Goal: Answer question/provide support: Share knowledge or assist other users

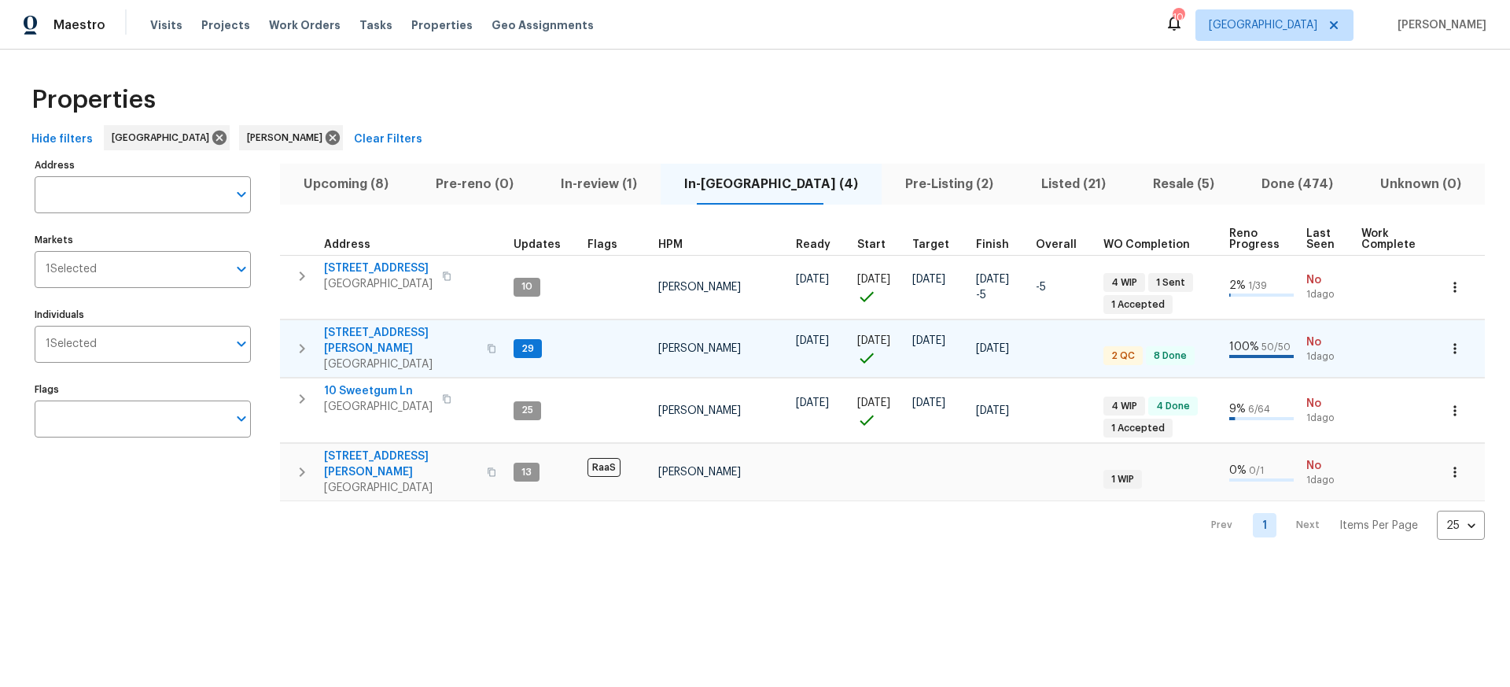
click at [372, 333] on span "306 Cooper Creek Dr" at bounding box center [400, 340] width 153 height 31
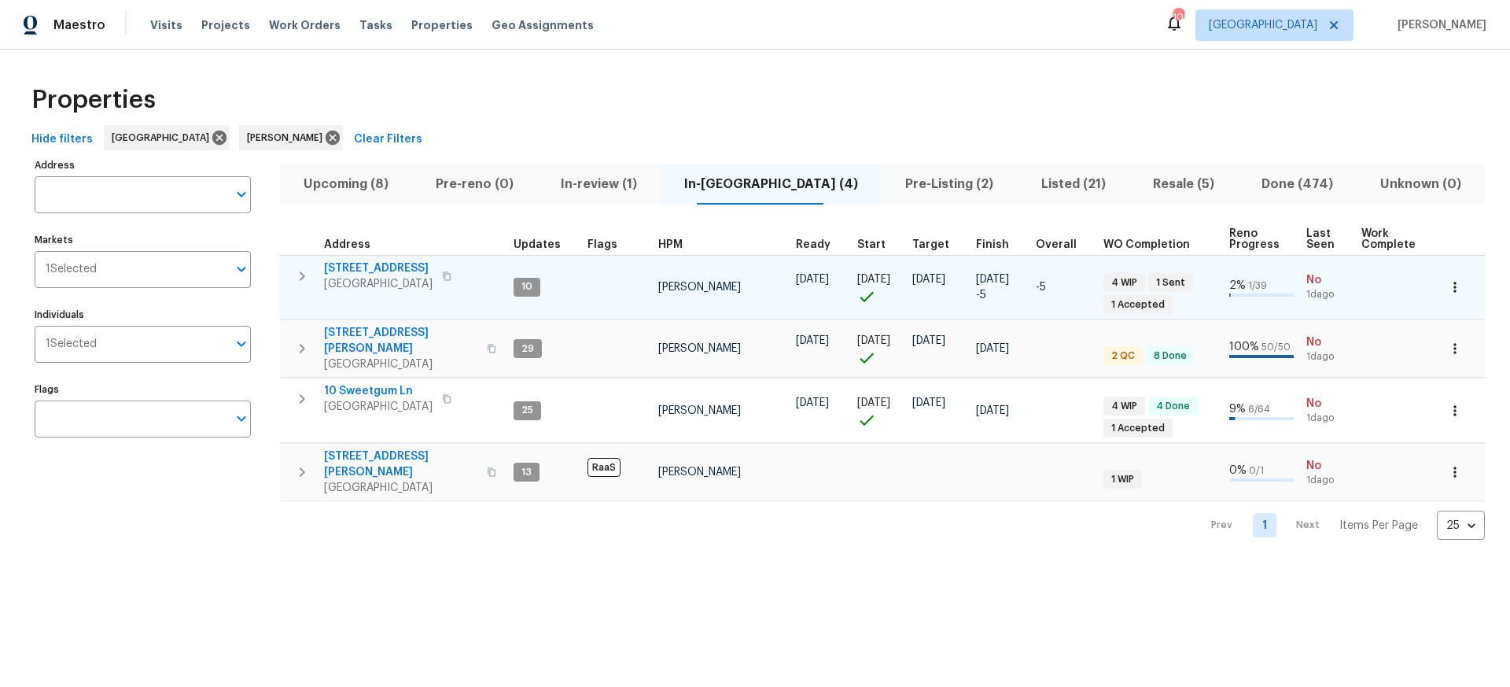
click at [367, 265] on span "177 Grandview Ln" at bounding box center [378, 268] width 109 height 16
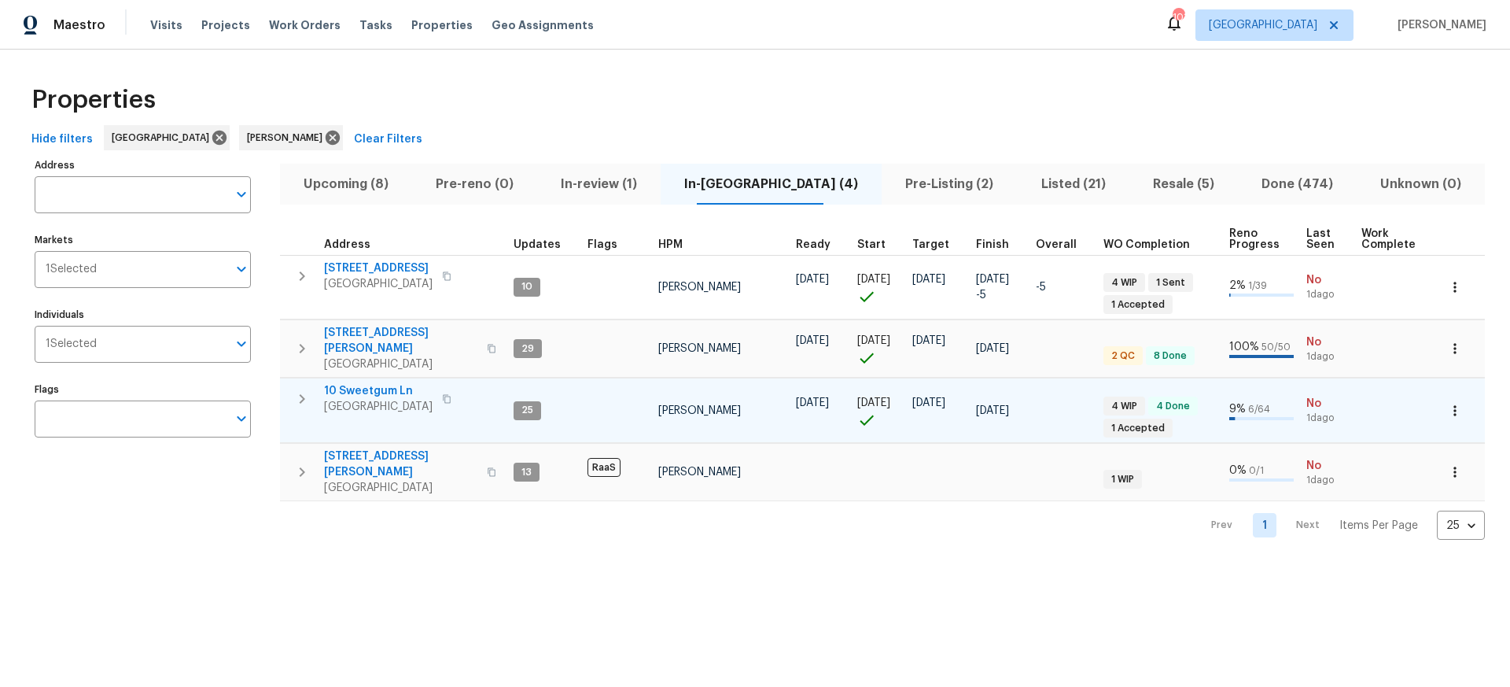
click at [369, 383] on span "10 Sweetgum Ln" at bounding box center [378, 391] width 109 height 16
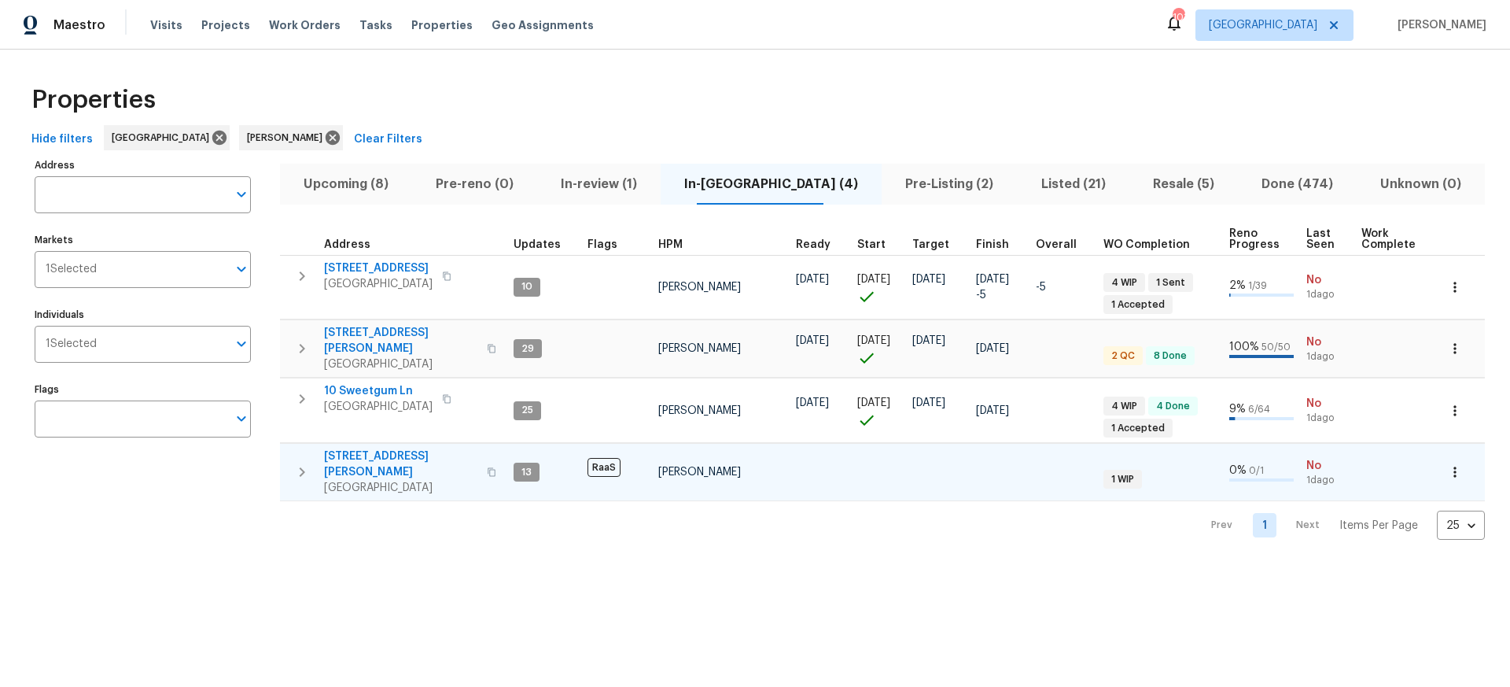
click at [360, 448] on span "8775 Lee Rd" at bounding box center [400, 463] width 153 height 31
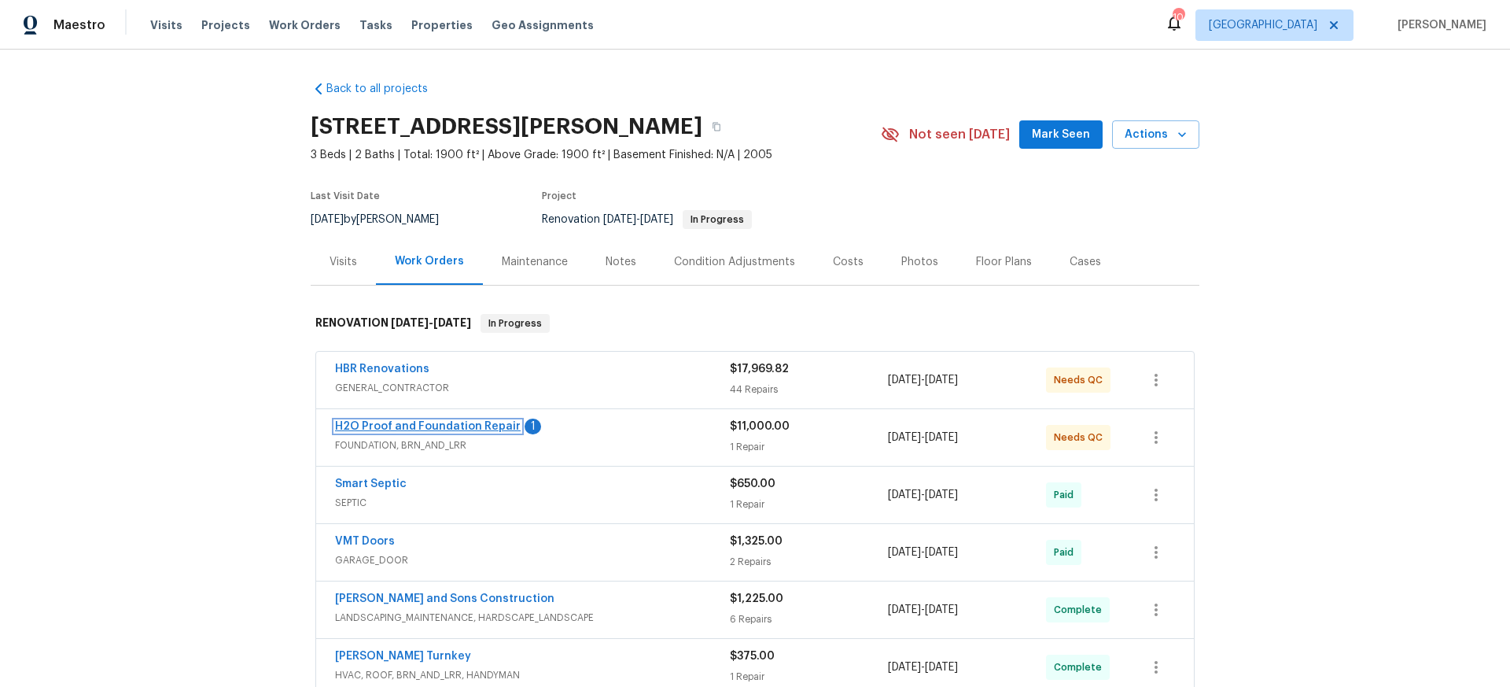
click at [441, 427] on link "H2O Proof and Foundation Repair" at bounding box center [428, 426] width 186 height 11
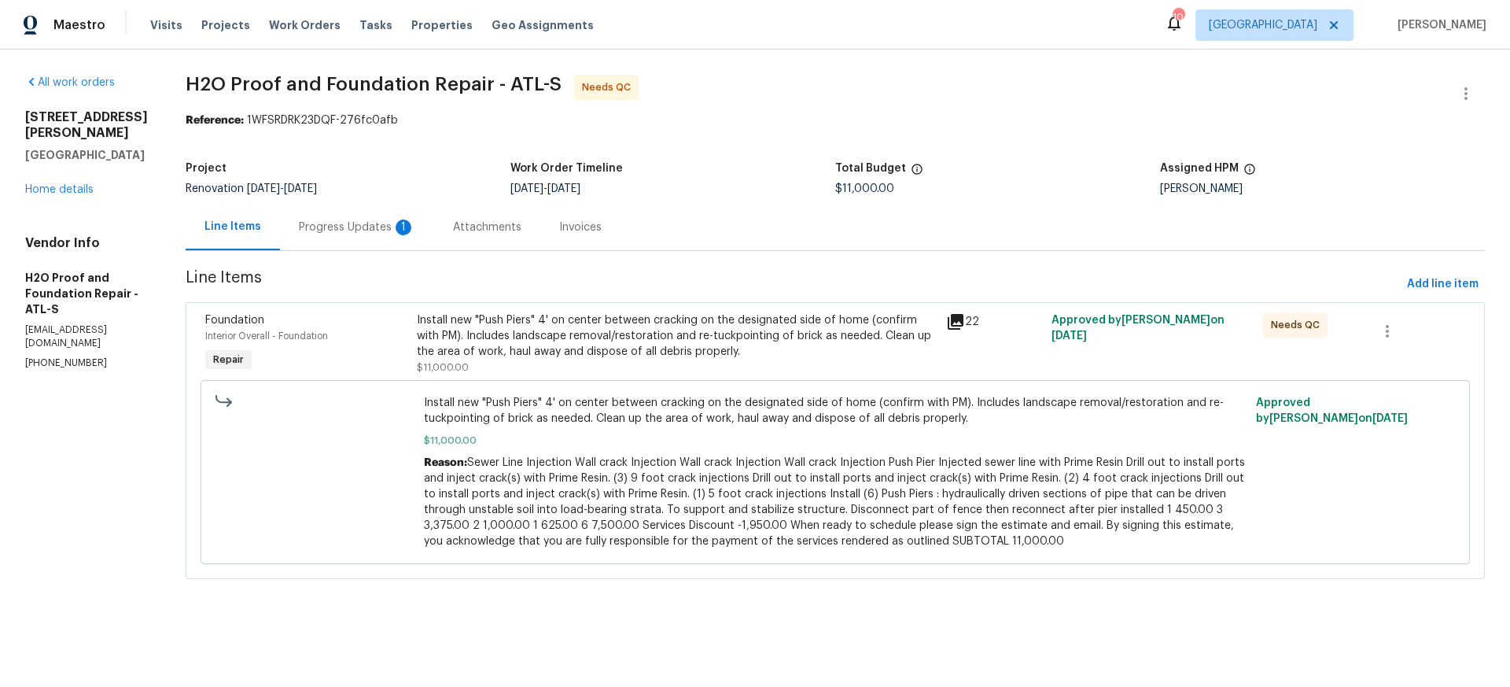
click at [299, 225] on div "Progress Updates 1" at bounding box center [357, 227] width 116 height 16
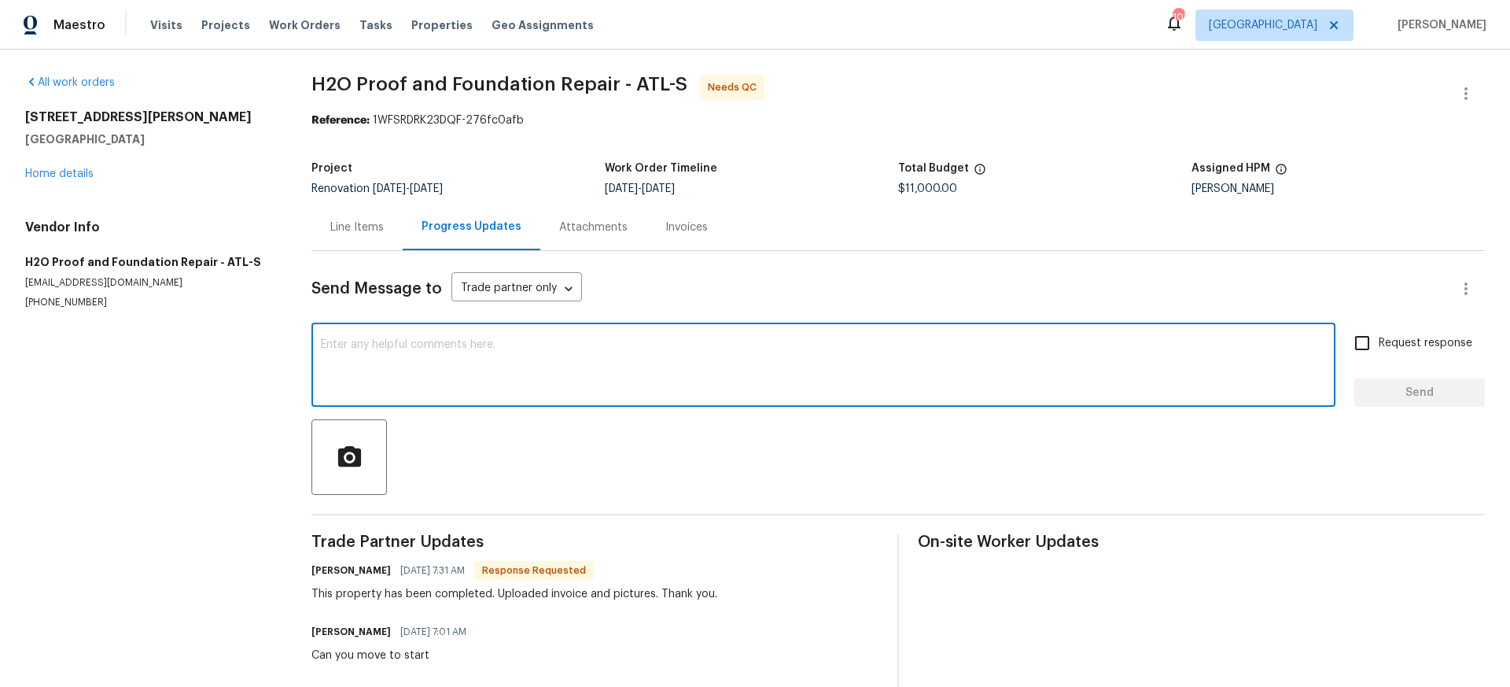
click at [360, 345] on textarea at bounding box center [823, 366] width 1005 height 55
type textarea "Thanks"
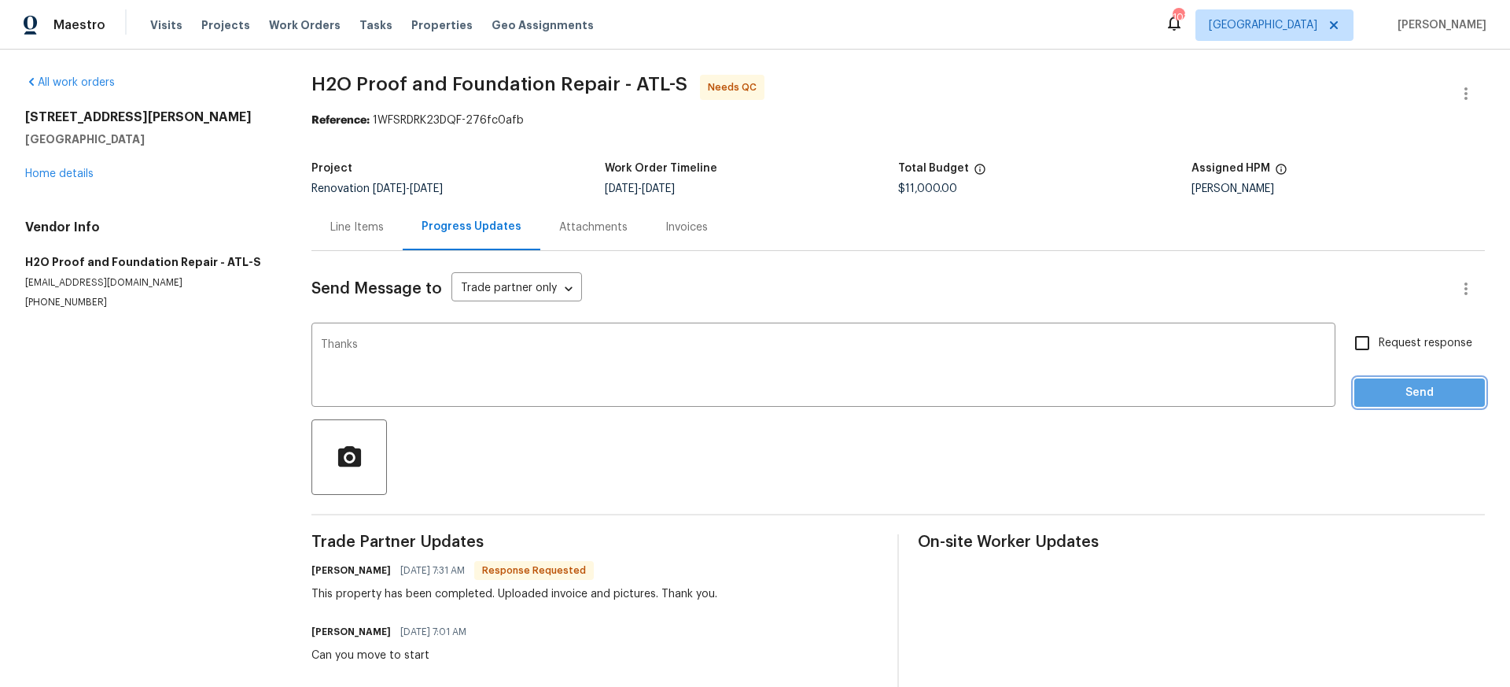
click at [1384, 393] on span "Send" at bounding box center [1419, 393] width 105 height 20
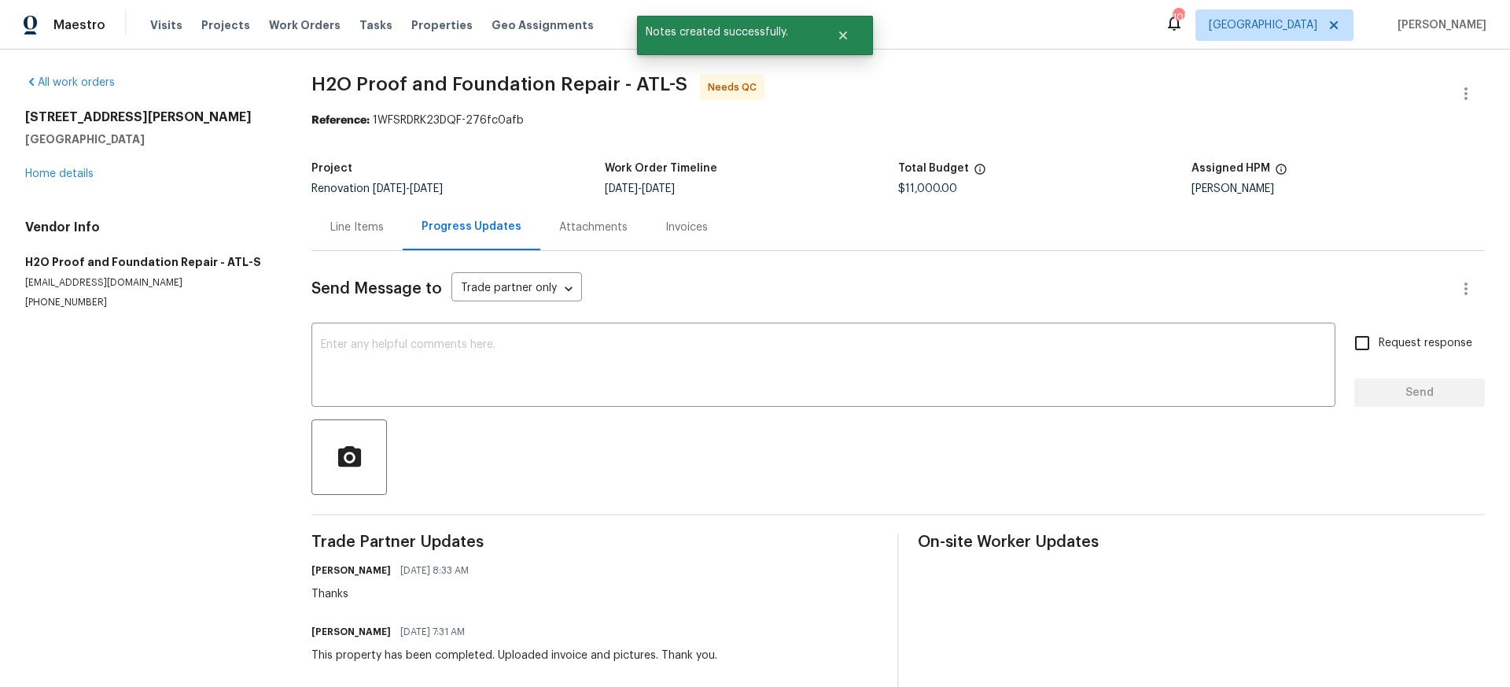
click at [348, 226] on div "Line Items" at bounding box center [356, 227] width 53 height 16
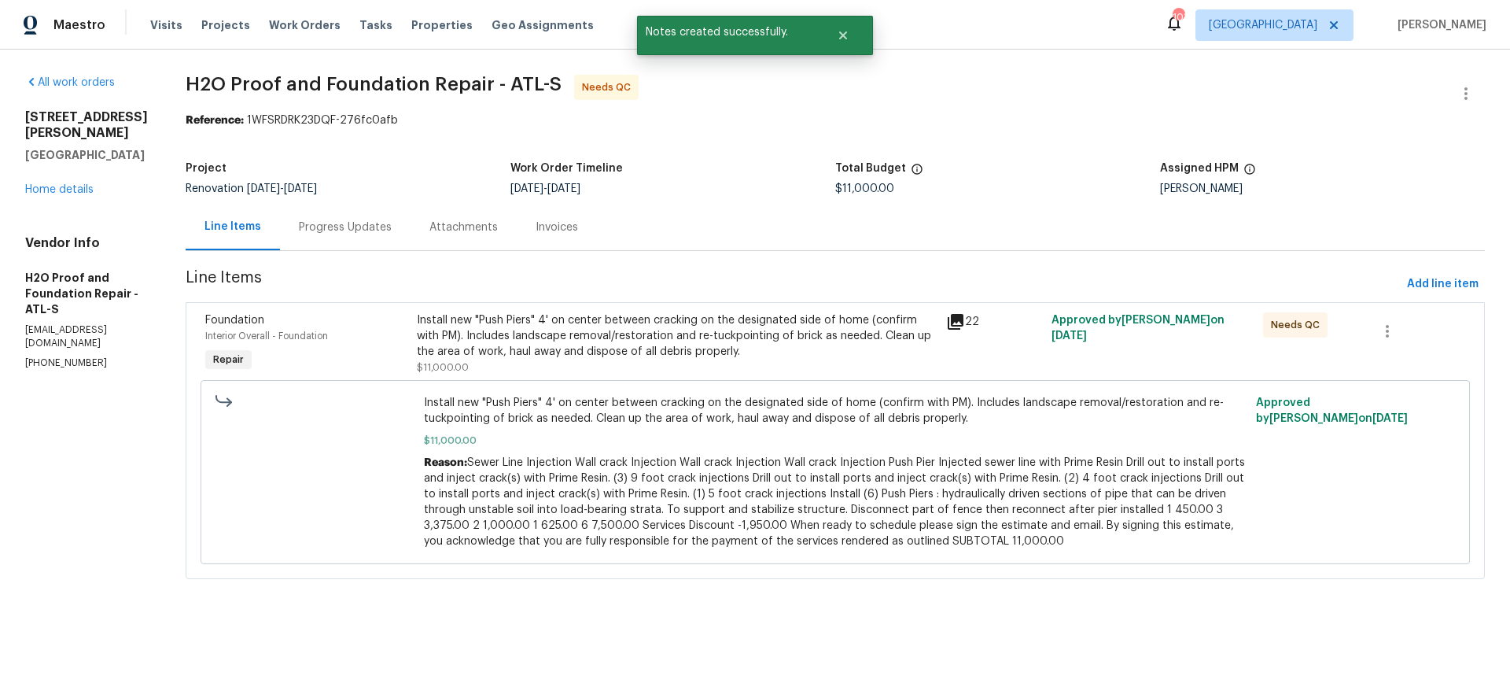
click at [521, 327] on div "Install new "Push Piers" 4' on center between cracking on the designated side o…" at bounding box center [677, 335] width 520 height 47
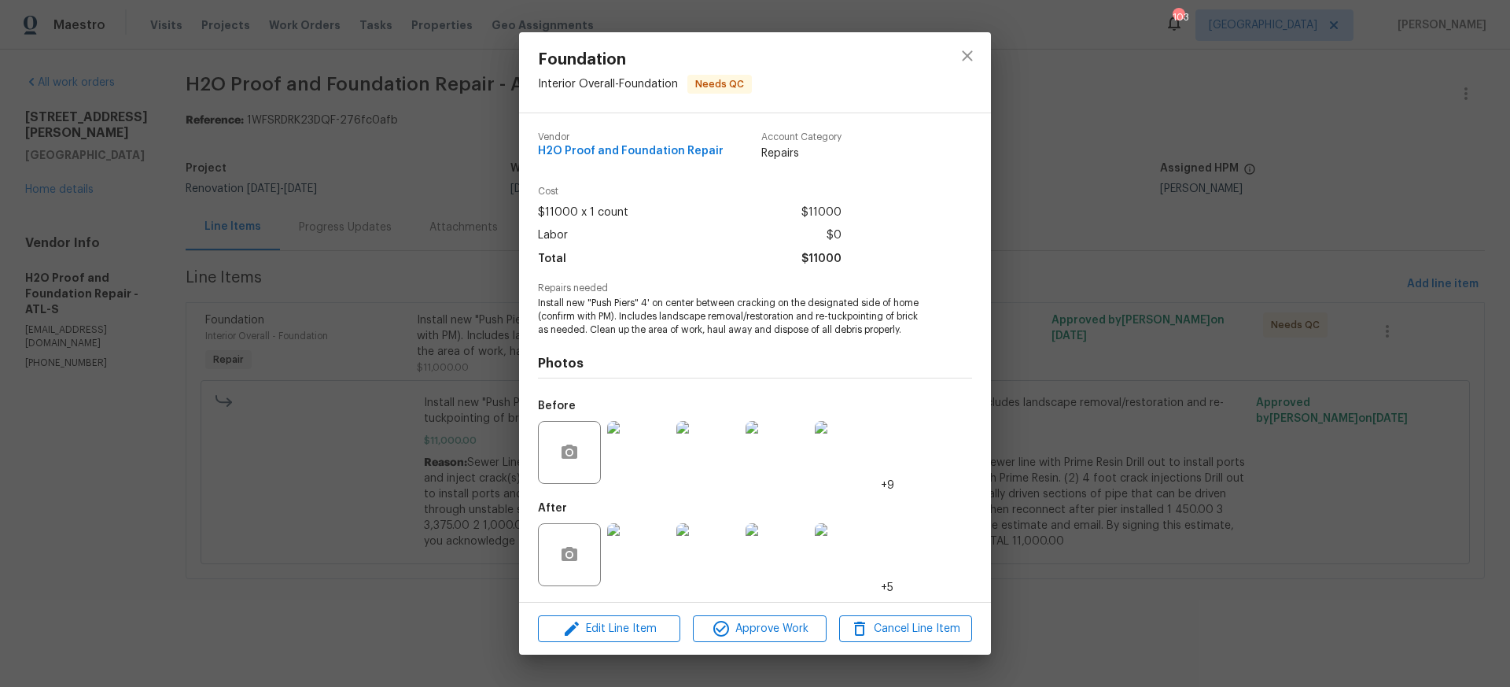
click at [647, 551] on img at bounding box center [638, 554] width 63 height 63
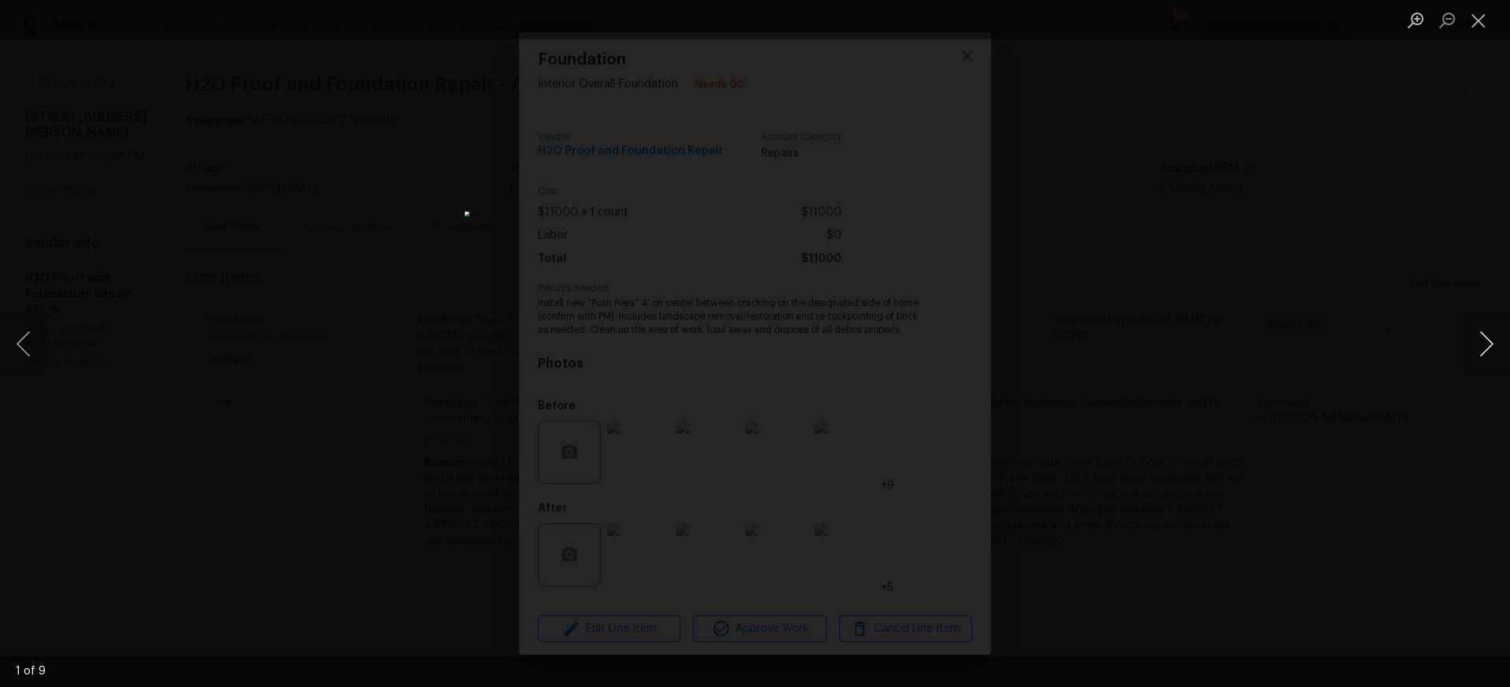
click at [1489, 345] on button "Next image" at bounding box center [1486, 343] width 47 height 63
click at [1486, 342] on button "Next image" at bounding box center [1486, 343] width 47 height 63
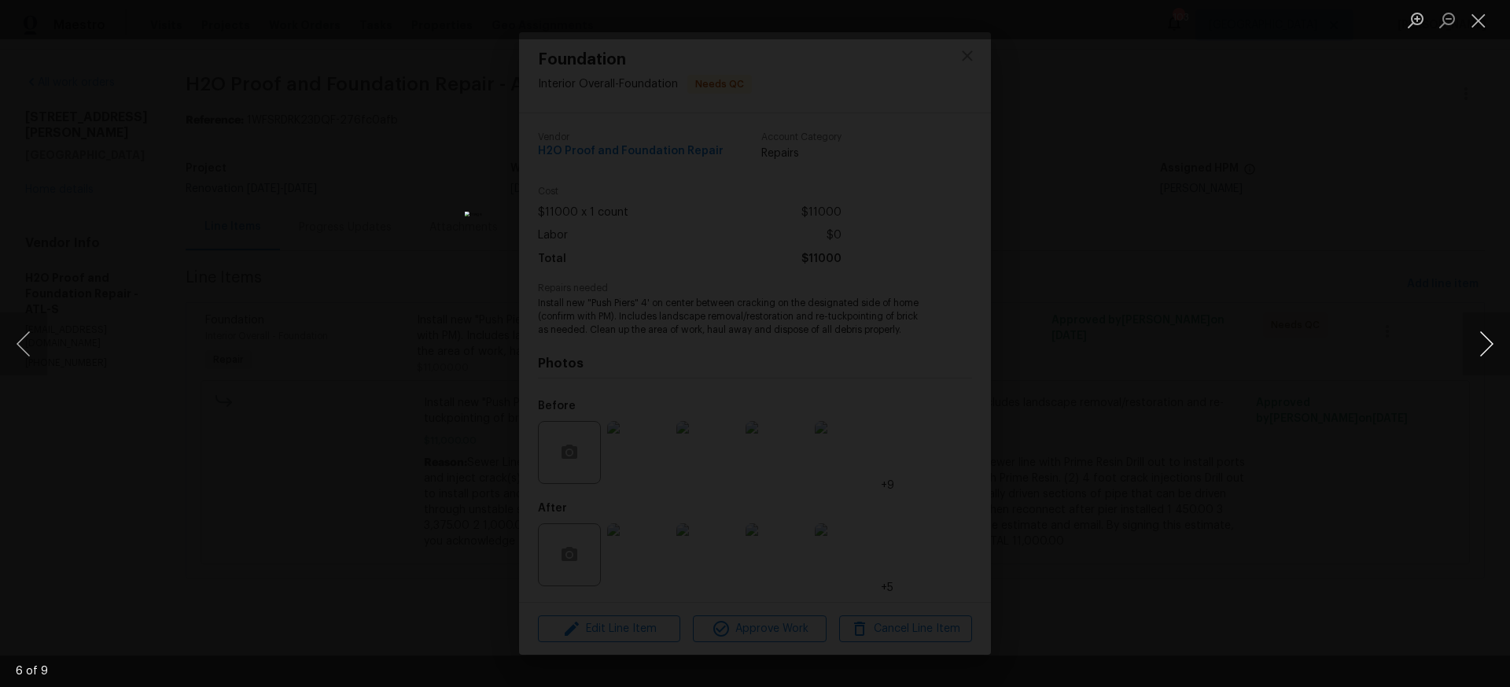
click at [1486, 342] on button "Next image" at bounding box center [1486, 343] width 47 height 63
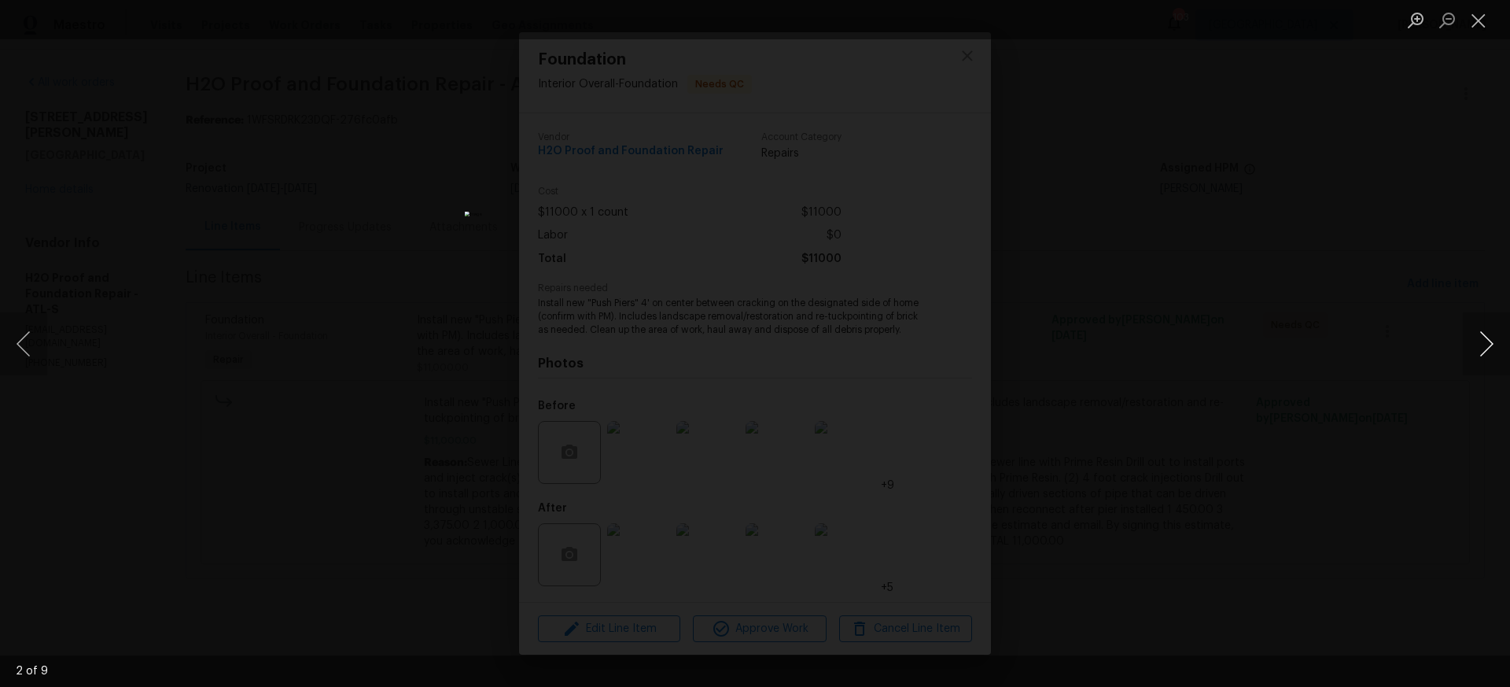
click at [1486, 342] on button "Next image" at bounding box center [1486, 343] width 47 height 63
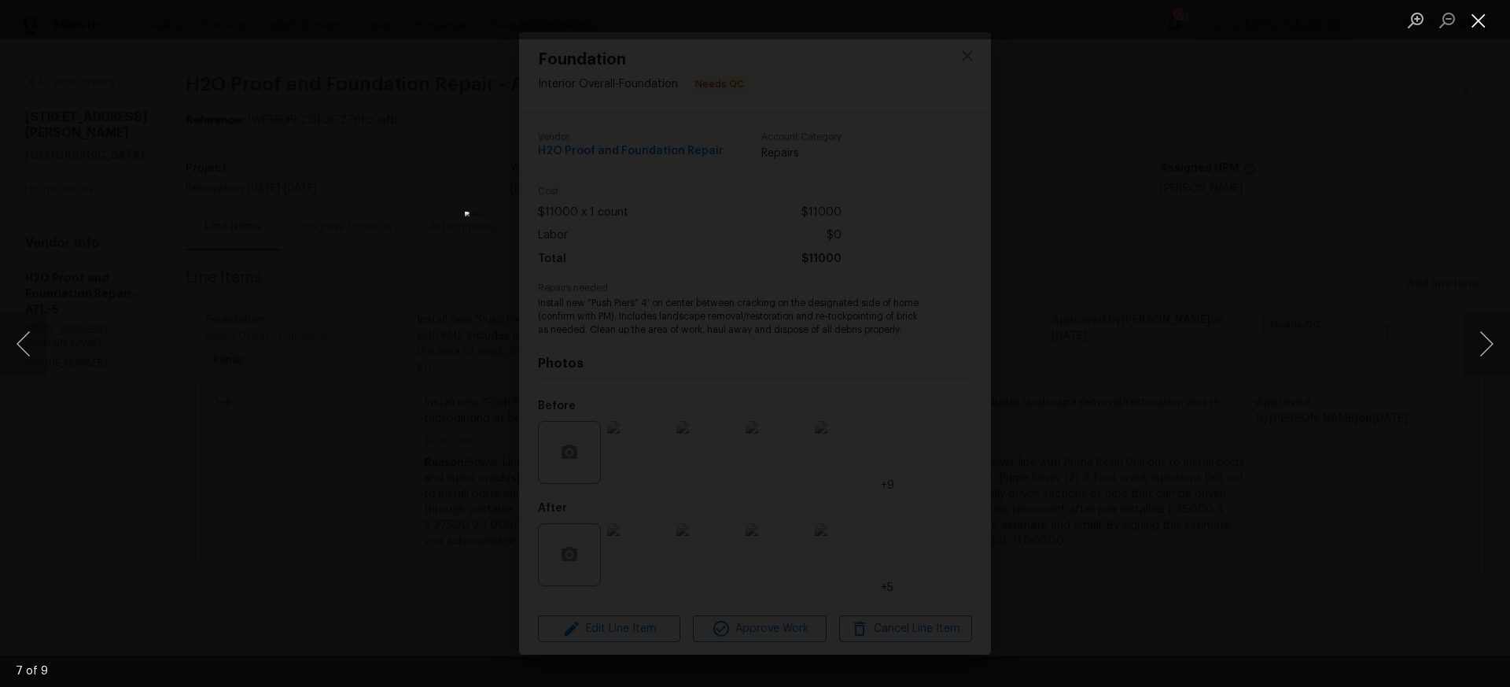
click at [1484, 23] on button "Close lightbox" at bounding box center [1478, 20] width 31 height 28
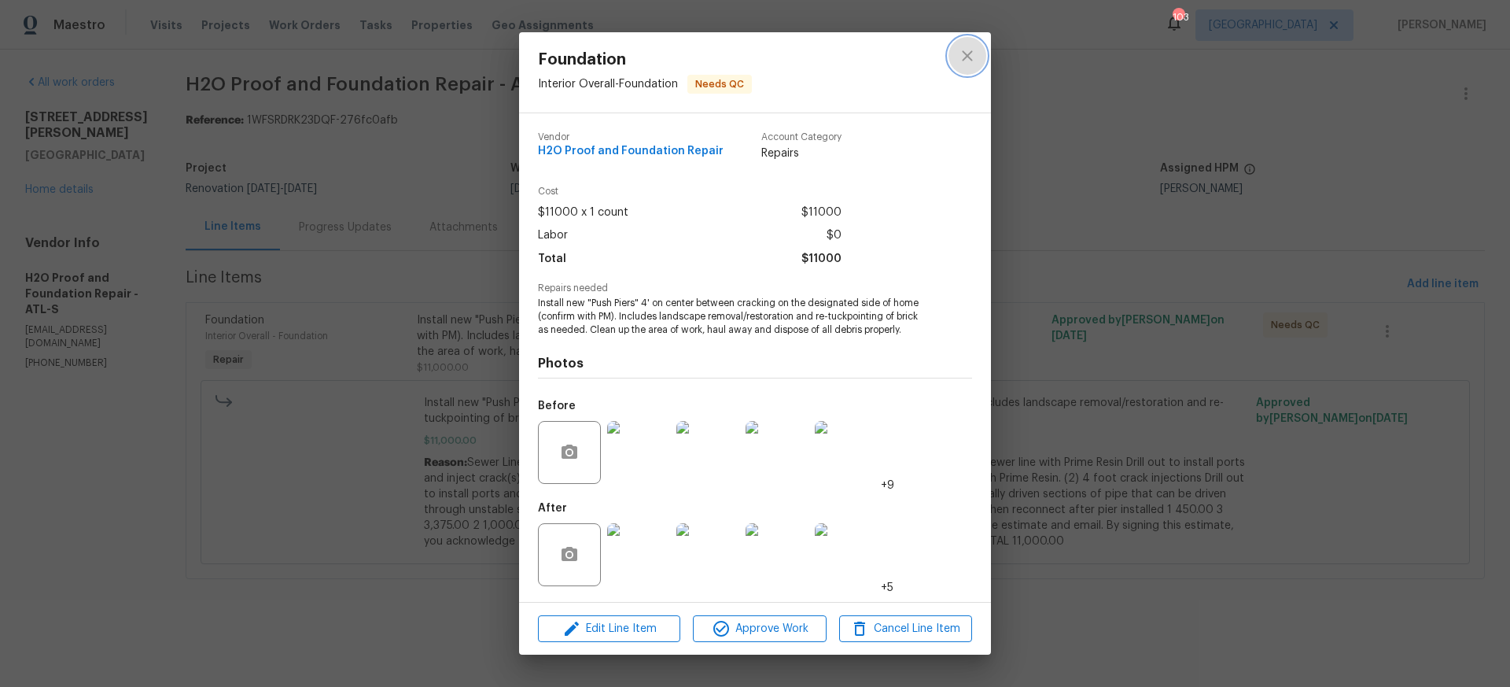
click at [966, 57] on icon "close" at bounding box center [967, 55] width 10 height 10
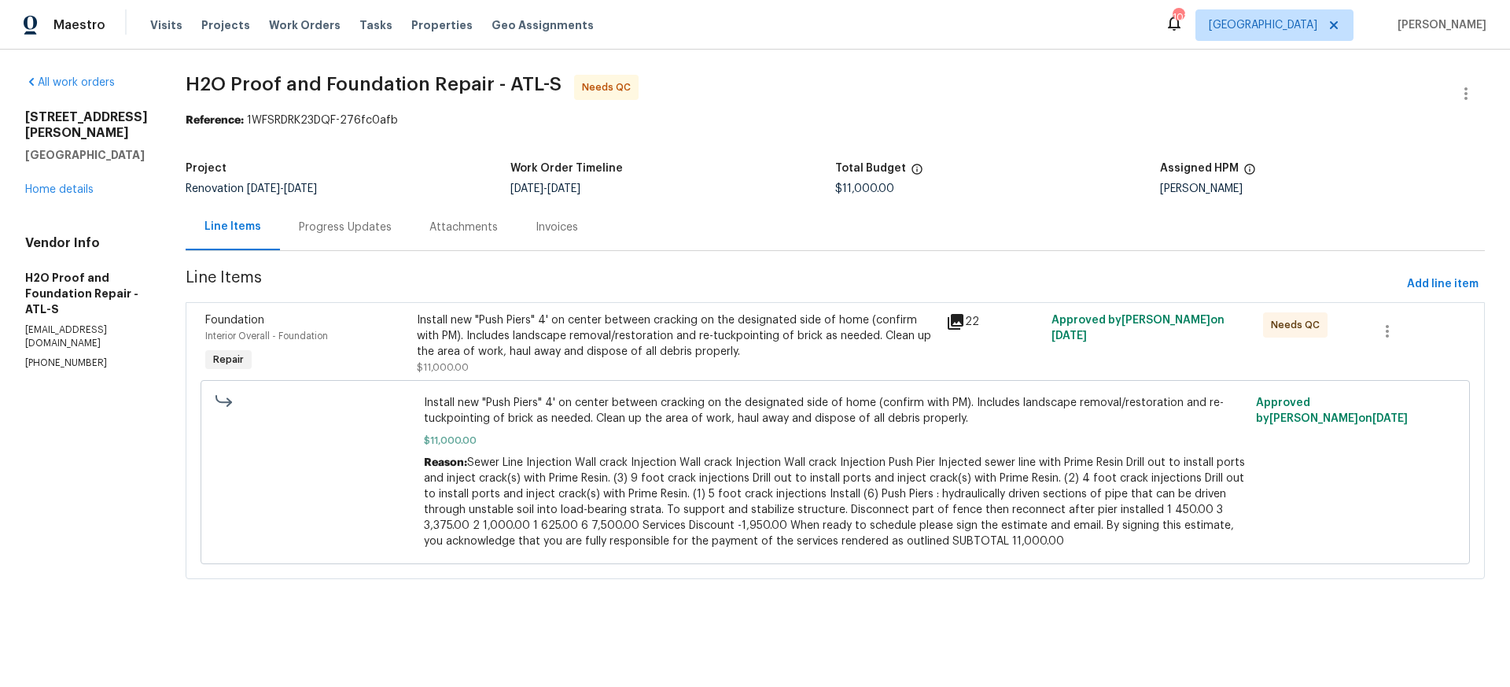
click at [299, 228] on div "Progress Updates" at bounding box center [345, 227] width 93 height 16
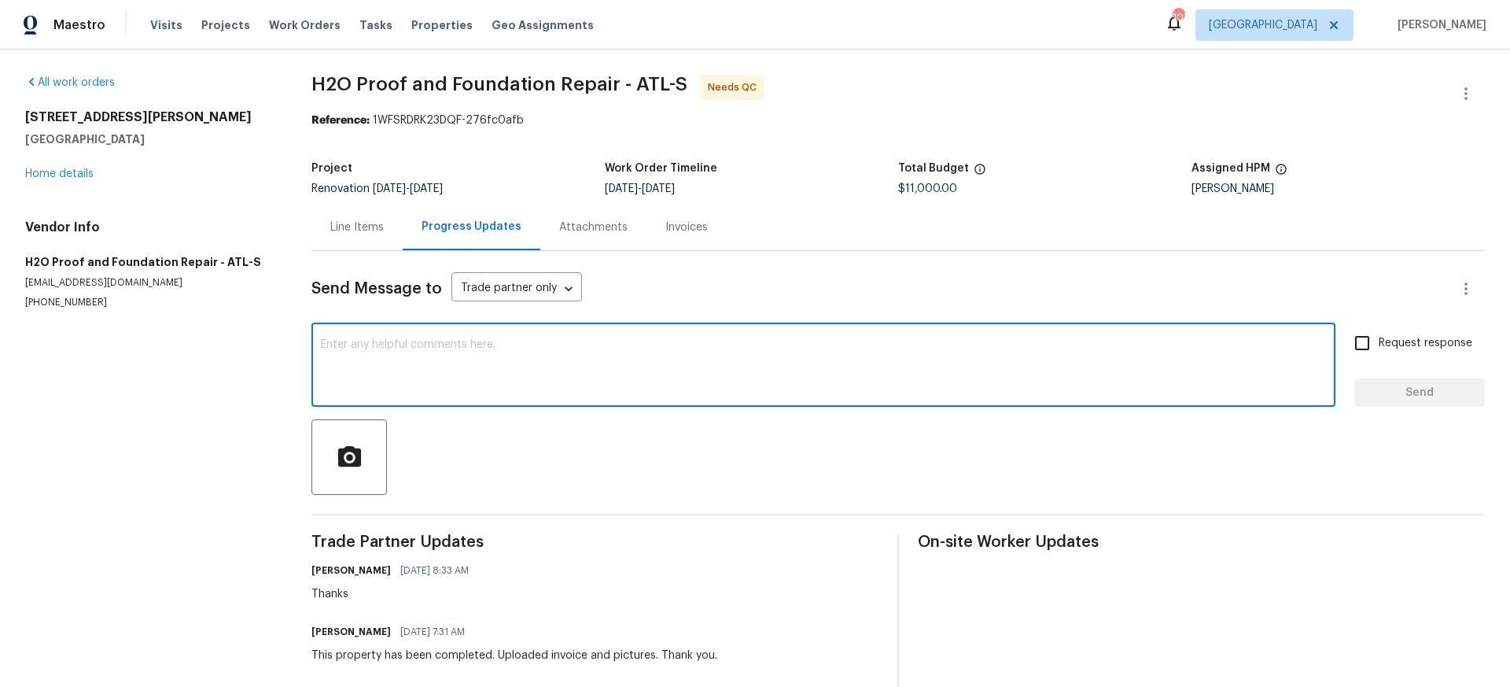
click at [341, 348] on textarea at bounding box center [823, 366] width 1005 height 55
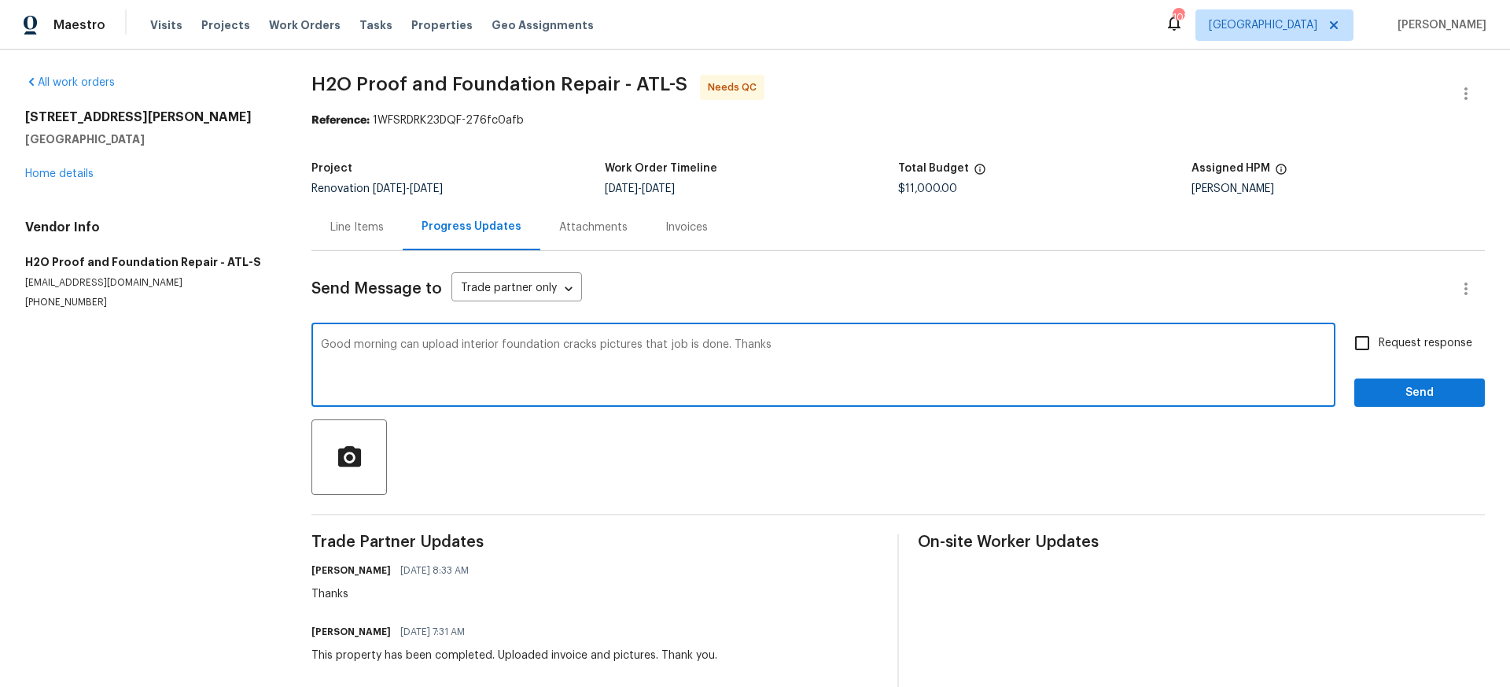
type textarea "Good morning can upload interior foundation cracks pictures that job is done. T…"
click at [1361, 344] on input "Request response" at bounding box center [1362, 342] width 33 height 33
checkbox input "true"
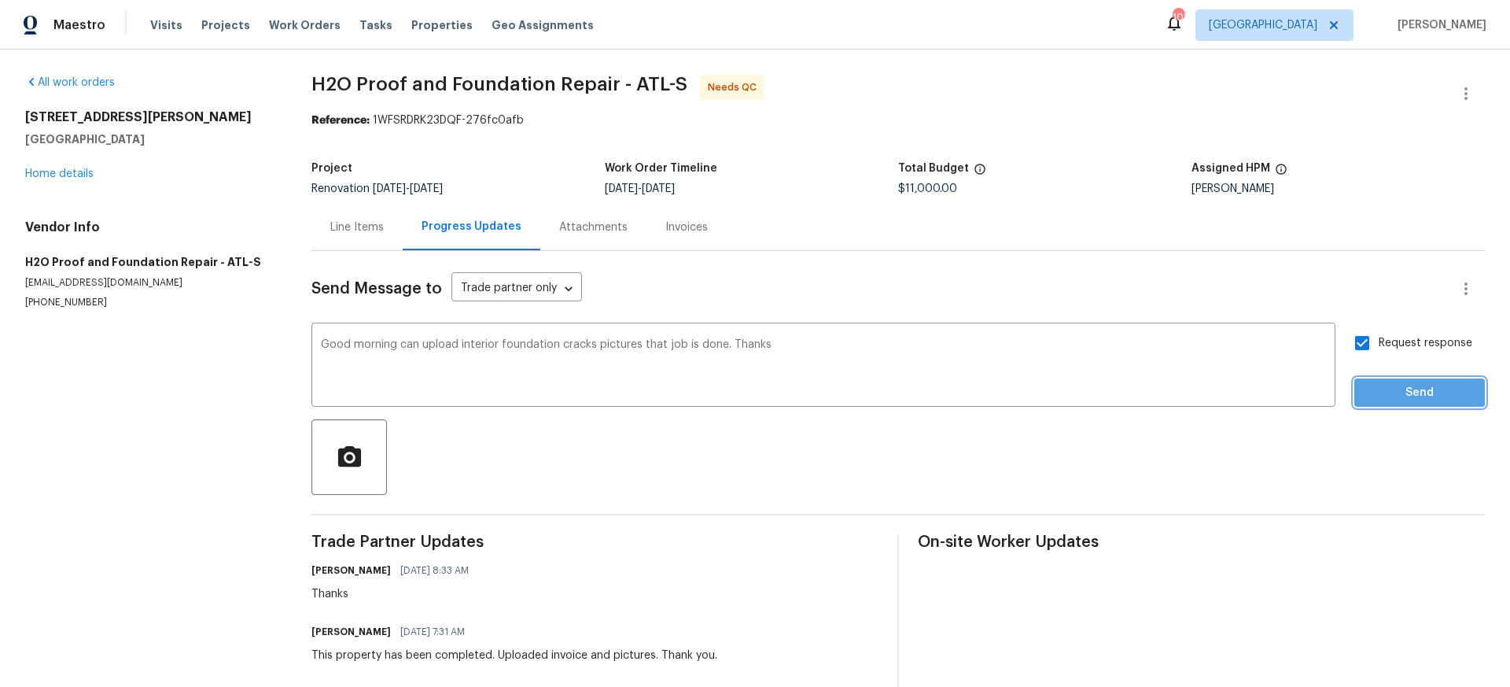
click at [1429, 390] on span "Send" at bounding box center [1419, 393] width 105 height 20
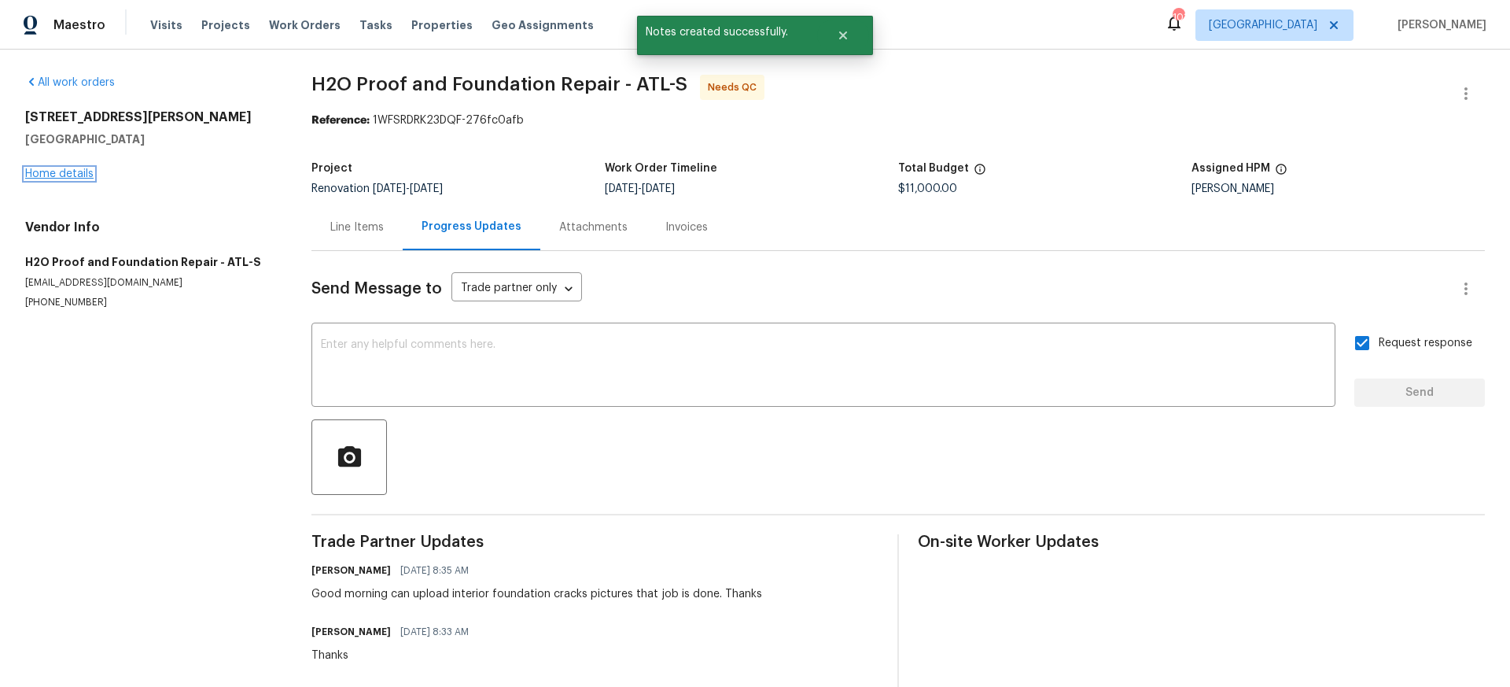
click at [54, 171] on link "Home details" at bounding box center [59, 173] width 68 height 11
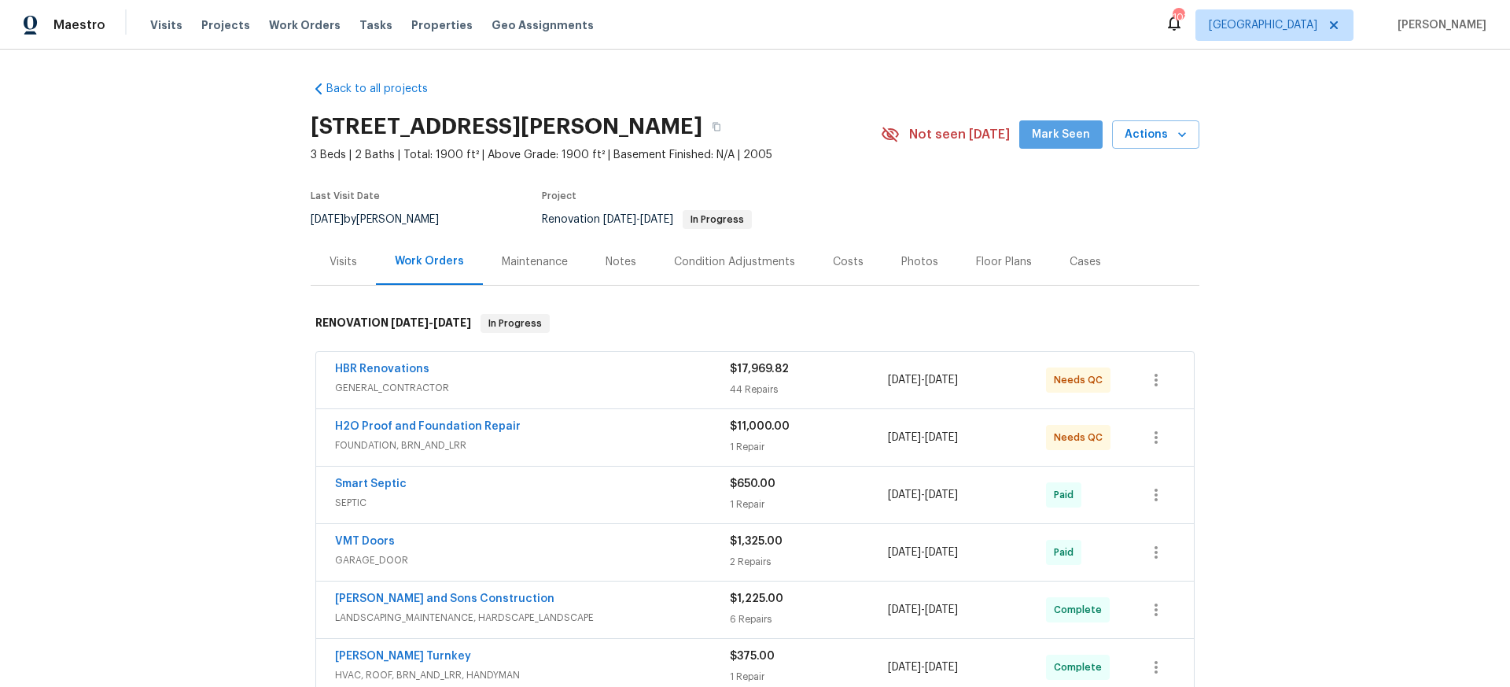
click at [1072, 131] on span "Mark Seen" at bounding box center [1061, 135] width 58 height 20
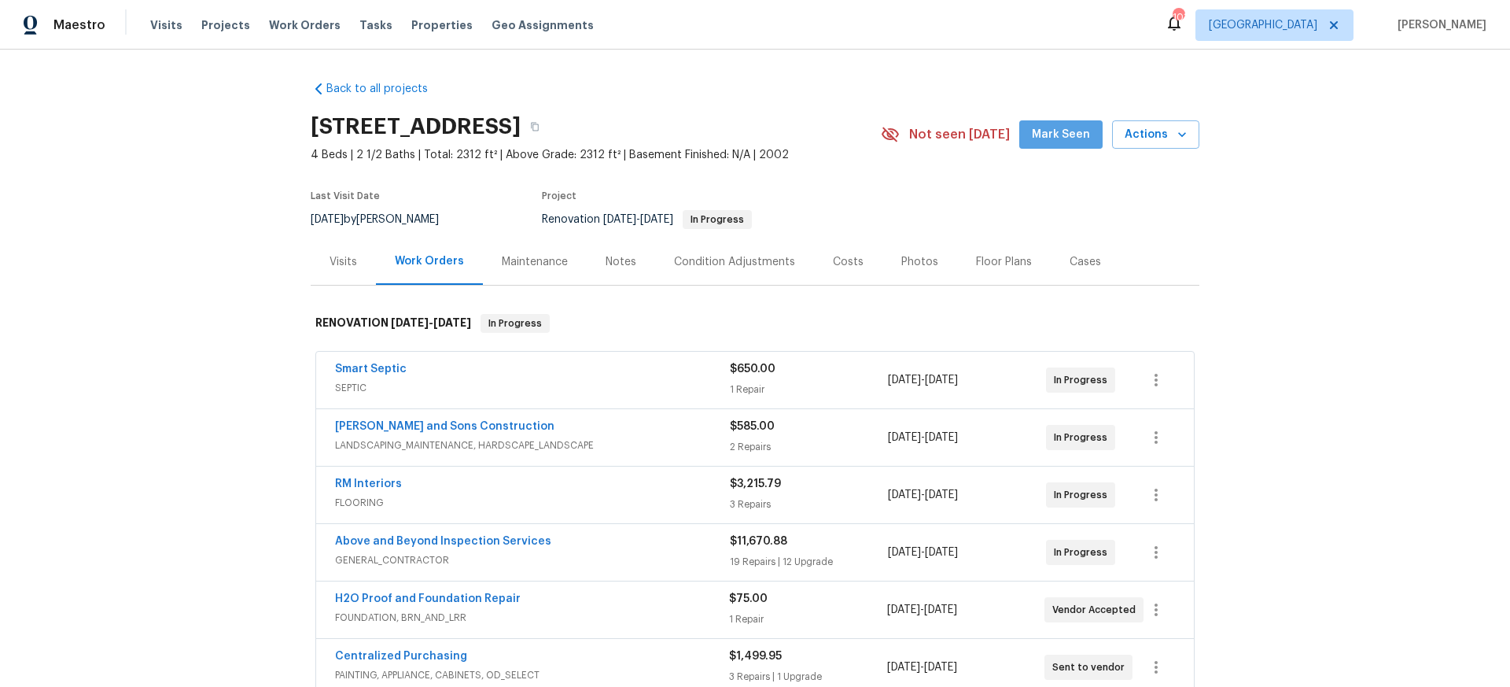
click at [1070, 135] on span "Mark Seen" at bounding box center [1061, 135] width 58 height 20
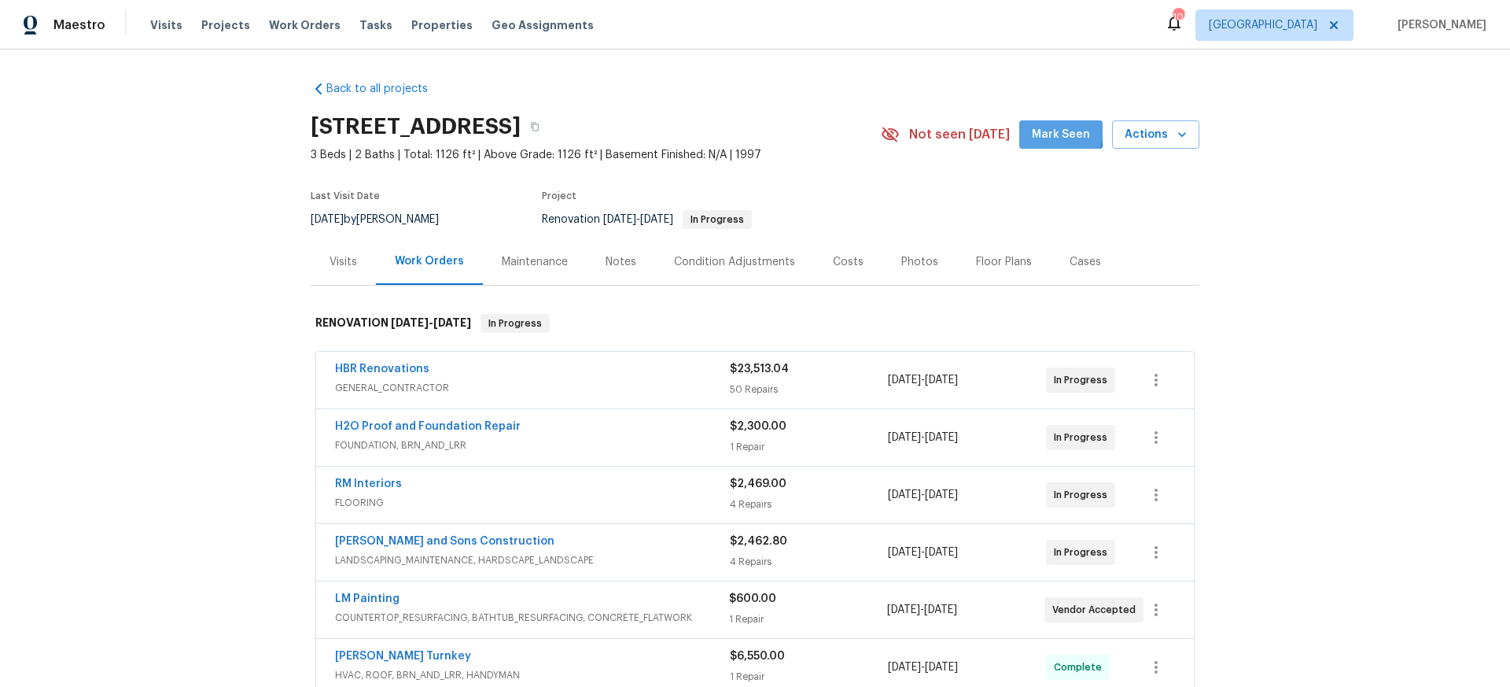
click at [1049, 130] on span "Mark Seen" at bounding box center [1061, 135] width 58 height 20
click at [397, 428] on link "H2O Proof and Foundation Repair" at bounding box center [428, 426] width 186 height 11
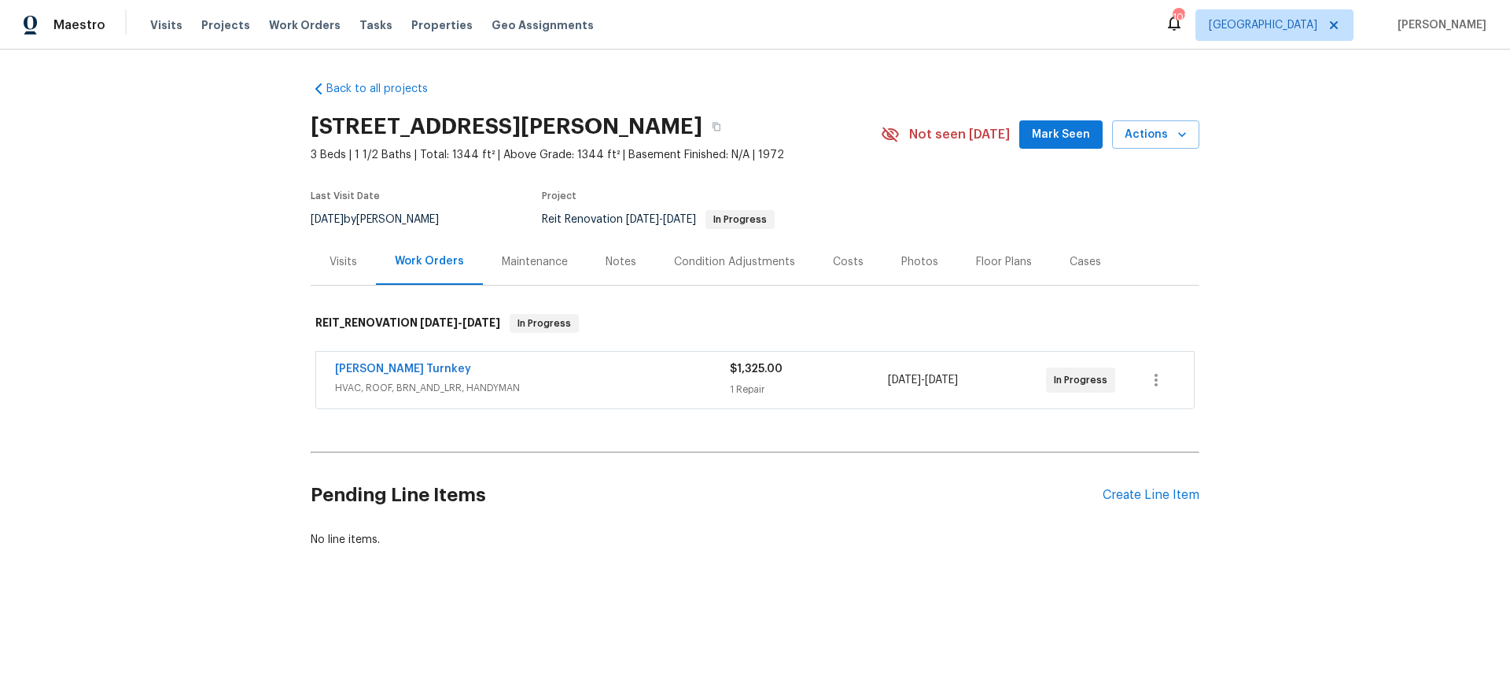
click at [1068, 135] on span "Mark Seen" at bounding box center [1061, 135] width 58 height 20
click at [366, 365] on link "Davis Turnkey" at bounding box center [403, 368] width 136 height 11
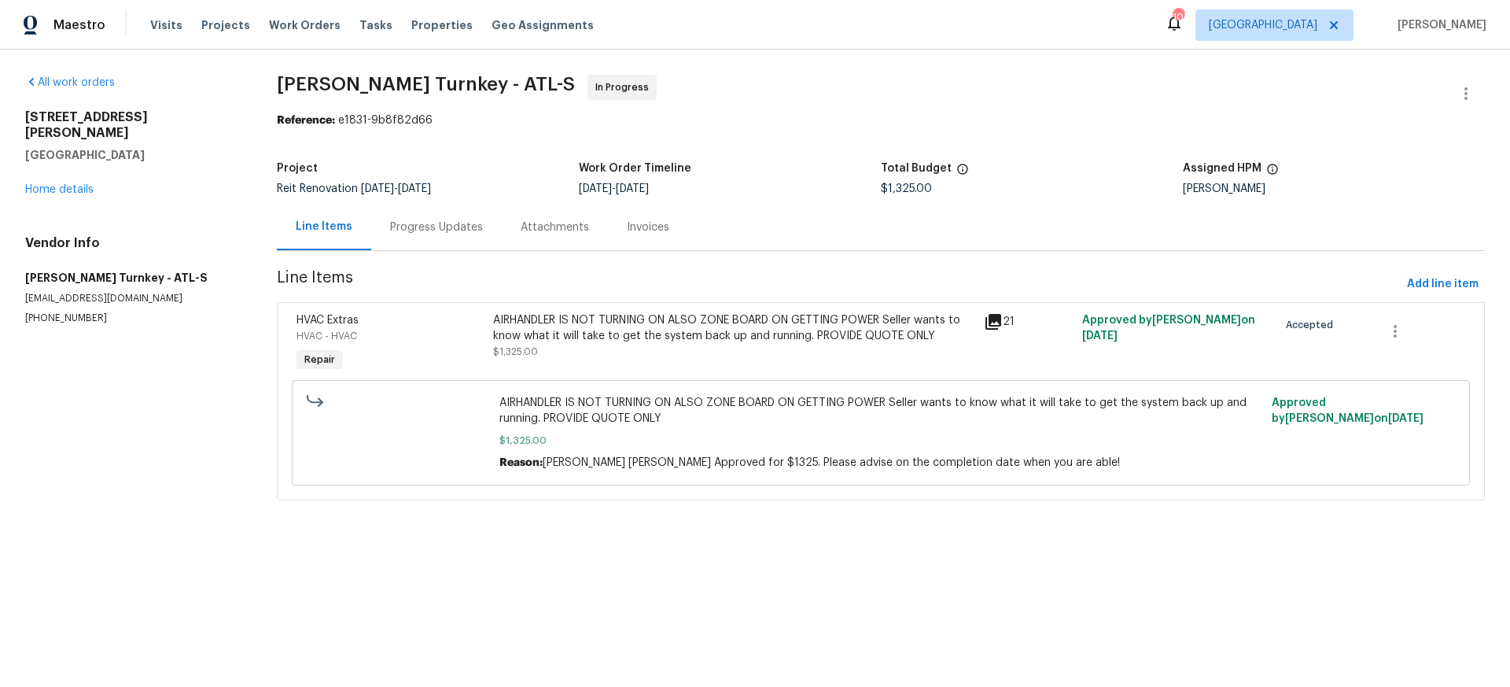
click at [421, 226] on div "Progress Updates" at bounding box center [436, 227] width 93 height 16
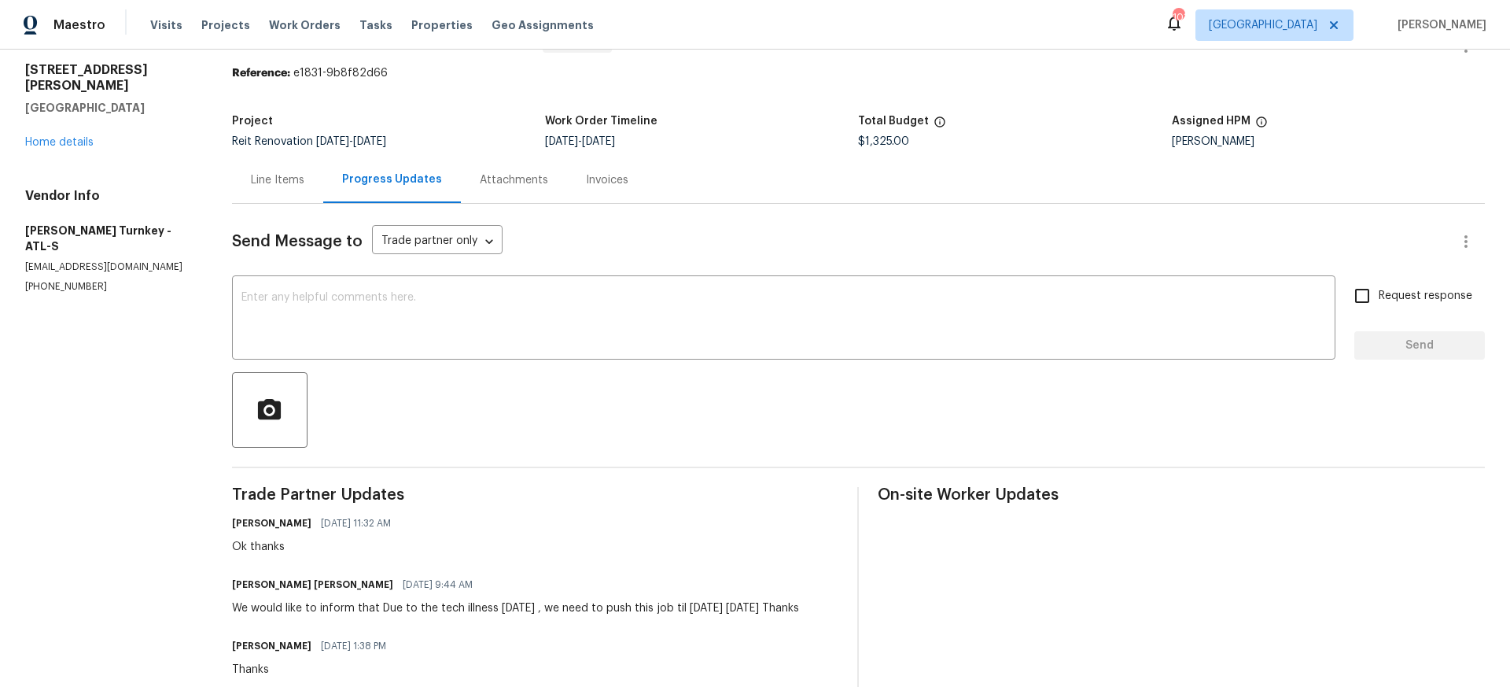
scroll to position [9, 0]
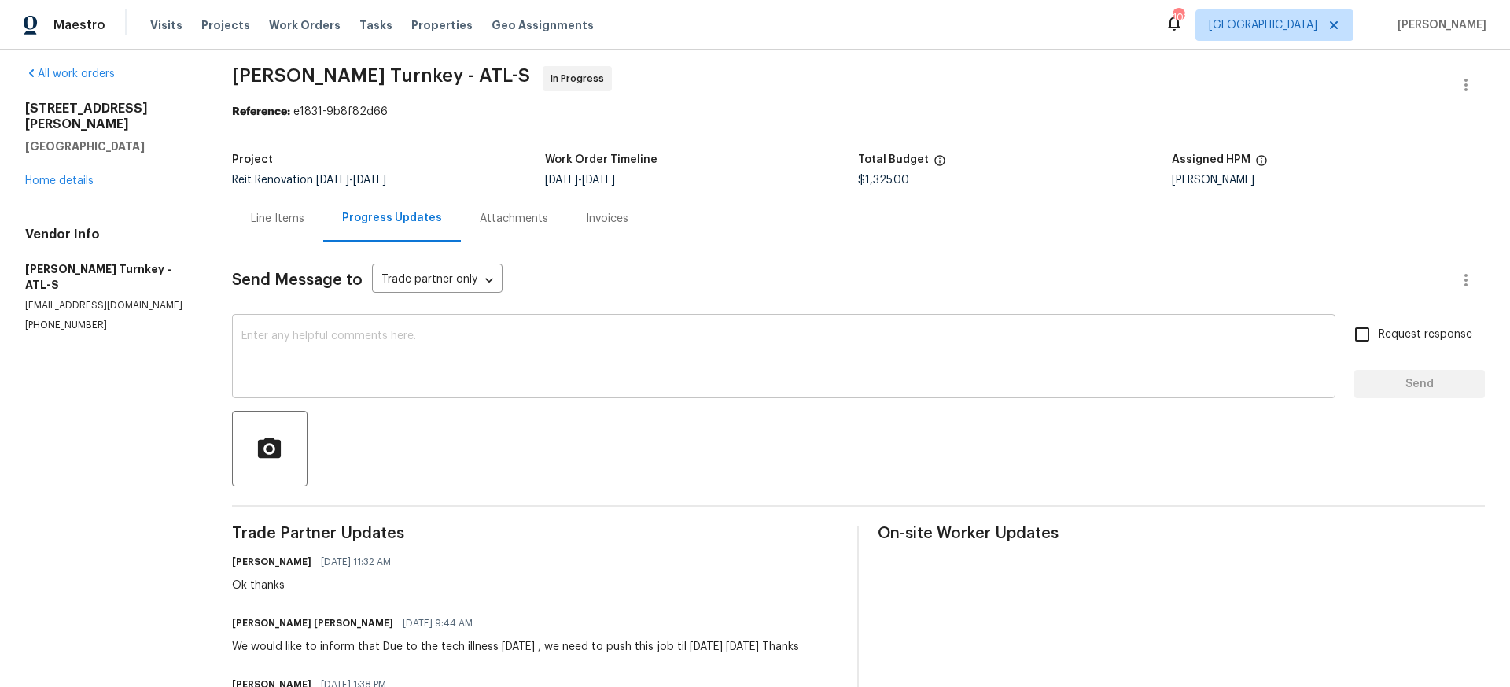
click at [282, 326] on div "x ​" at bounding box center [784, 358] width 1104 height 80
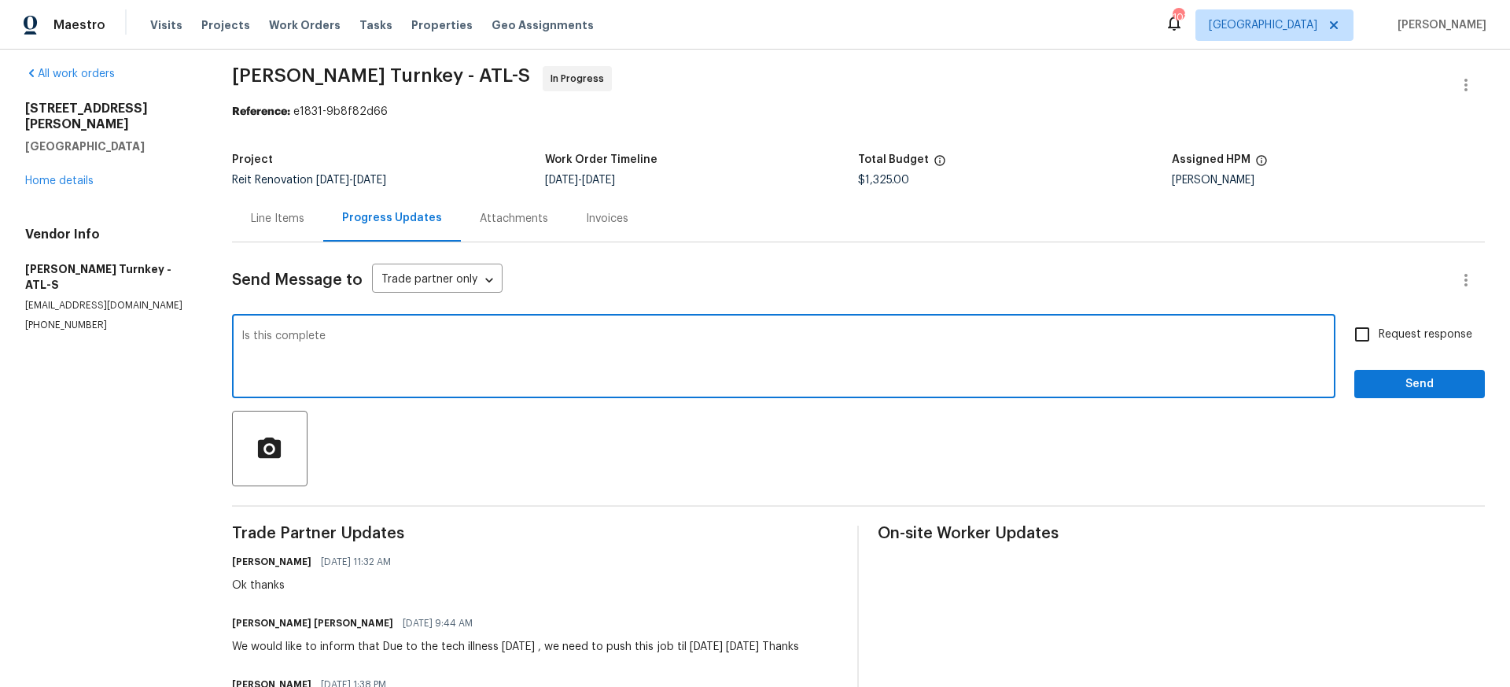
type textarea "Is this complete"
click at [1365, 337] on input "Request response" at bounding box center [1362, 334] width 33 height 33
checkbox input "true"
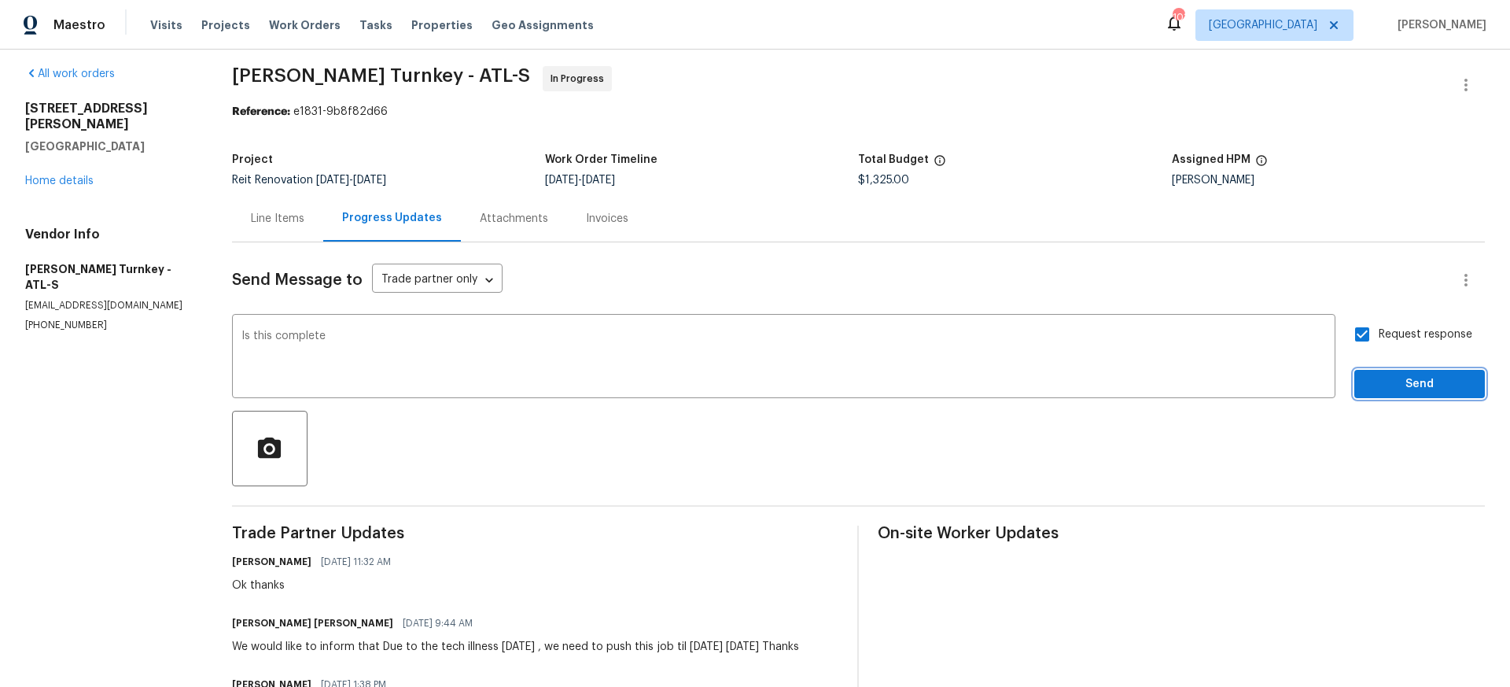
click at [1411, 383] on span "Send" at bounding box center [1419, 384] width 105 height 20
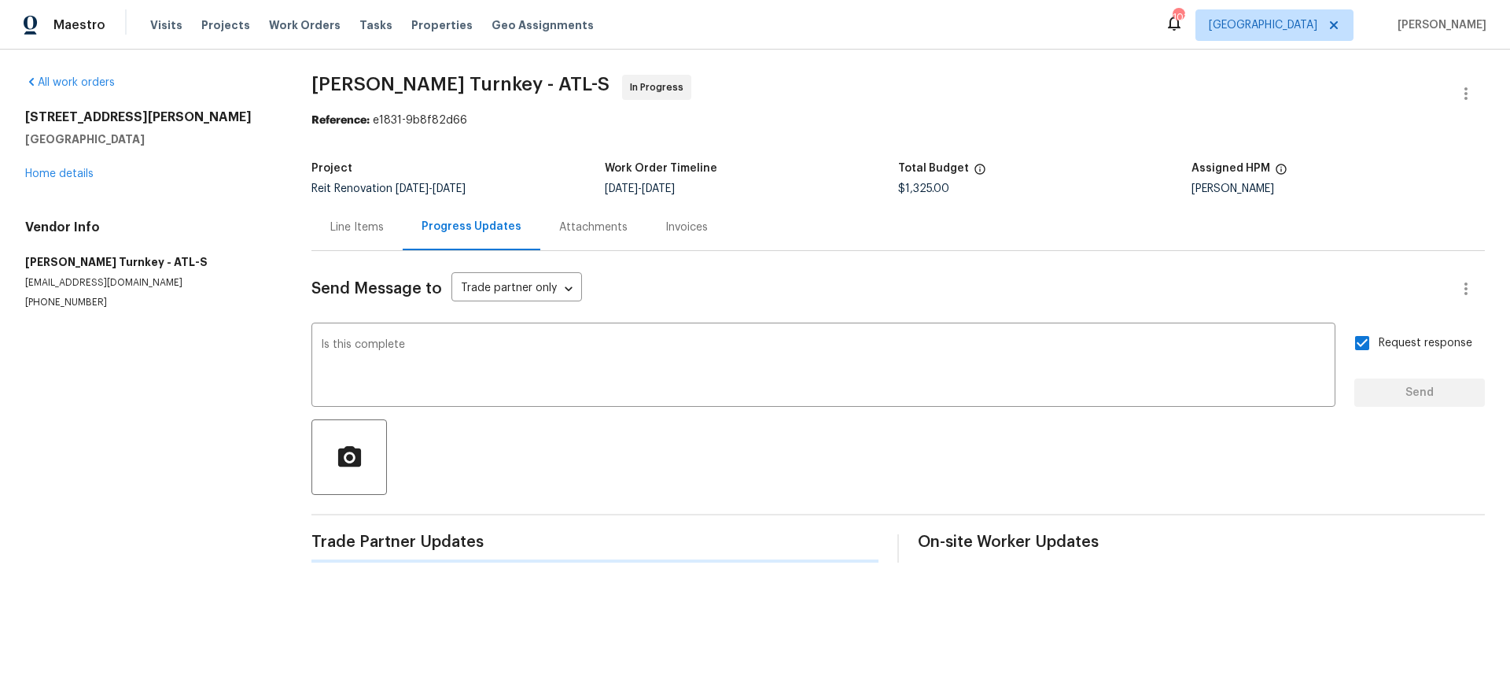
scroll to position [0, 0]
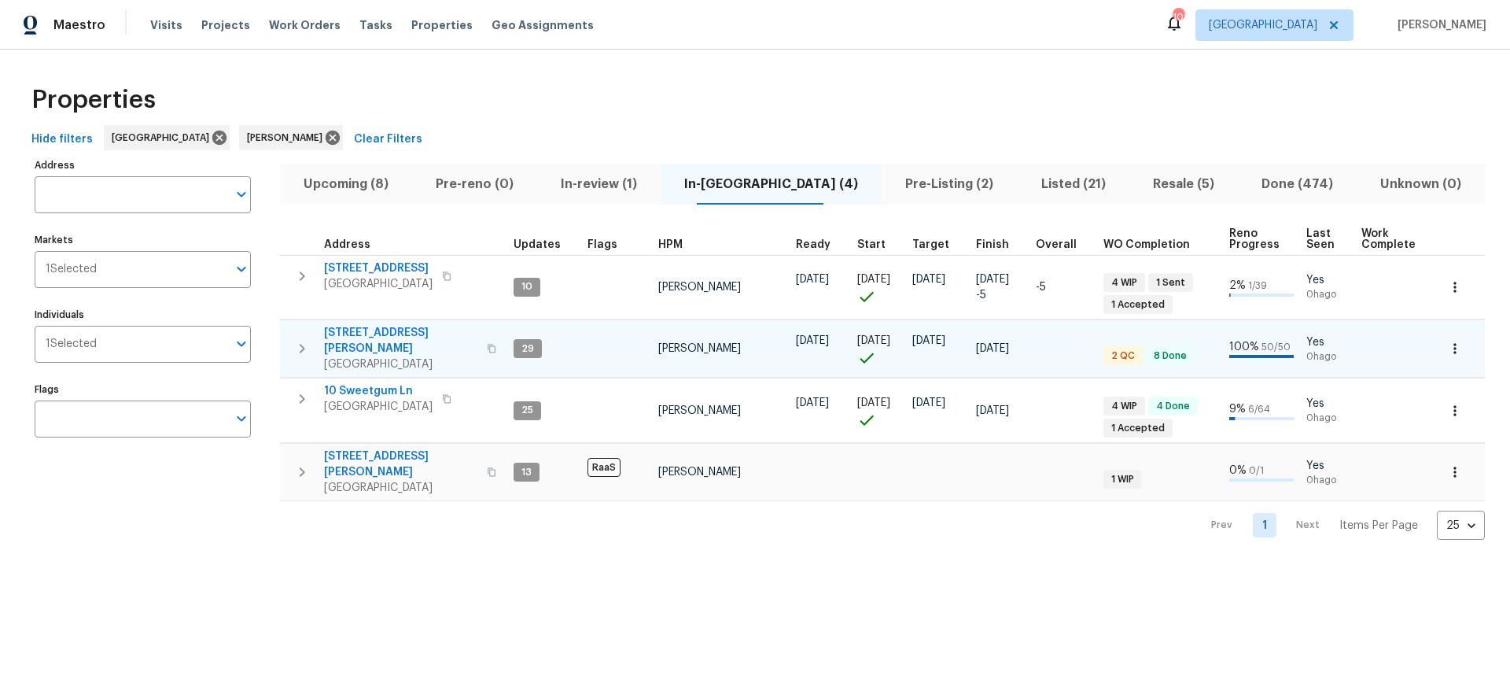
click at [393, 332] on span "[STREET_ADDRESS][PERSON_NAME]" at bounding box center [400, 340] width 153 height 31
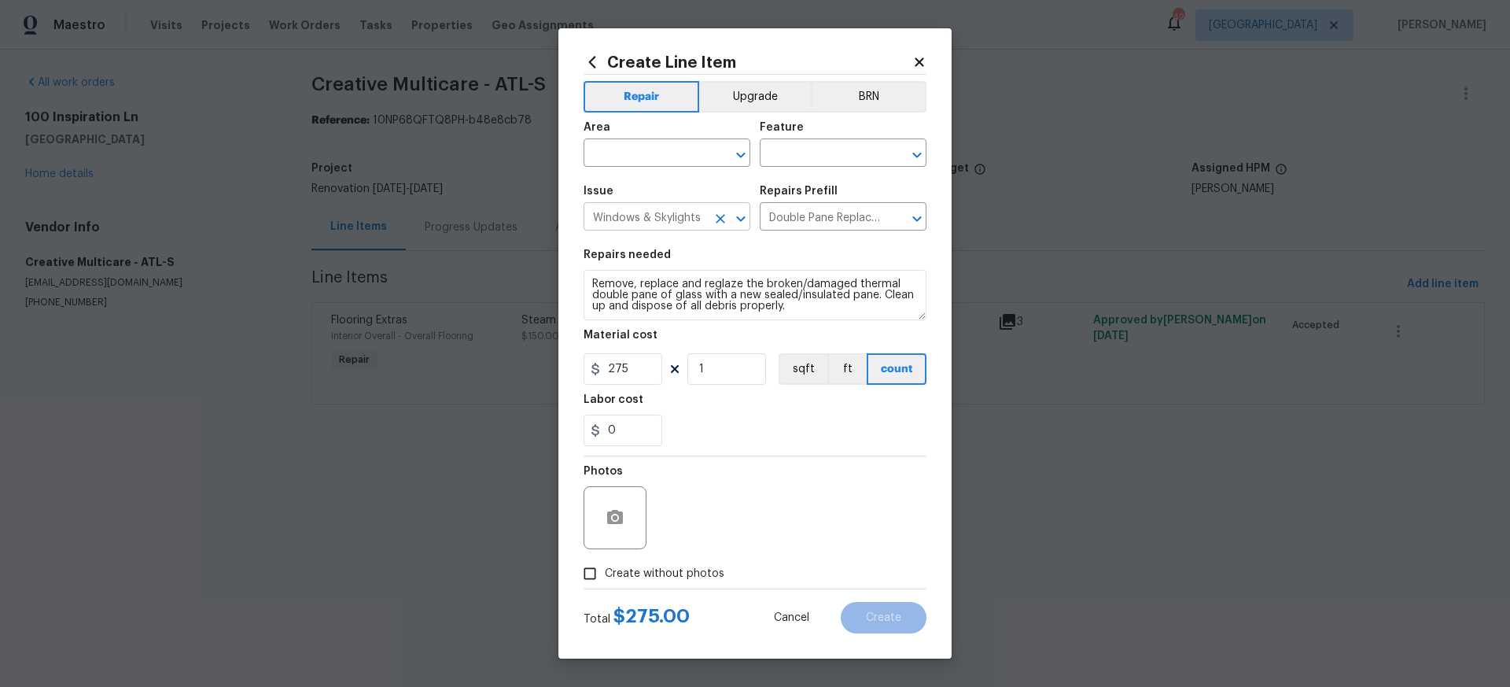
click at [721, 219] on icon "Clear" at bounding box center [720, 218] width 9 height 9
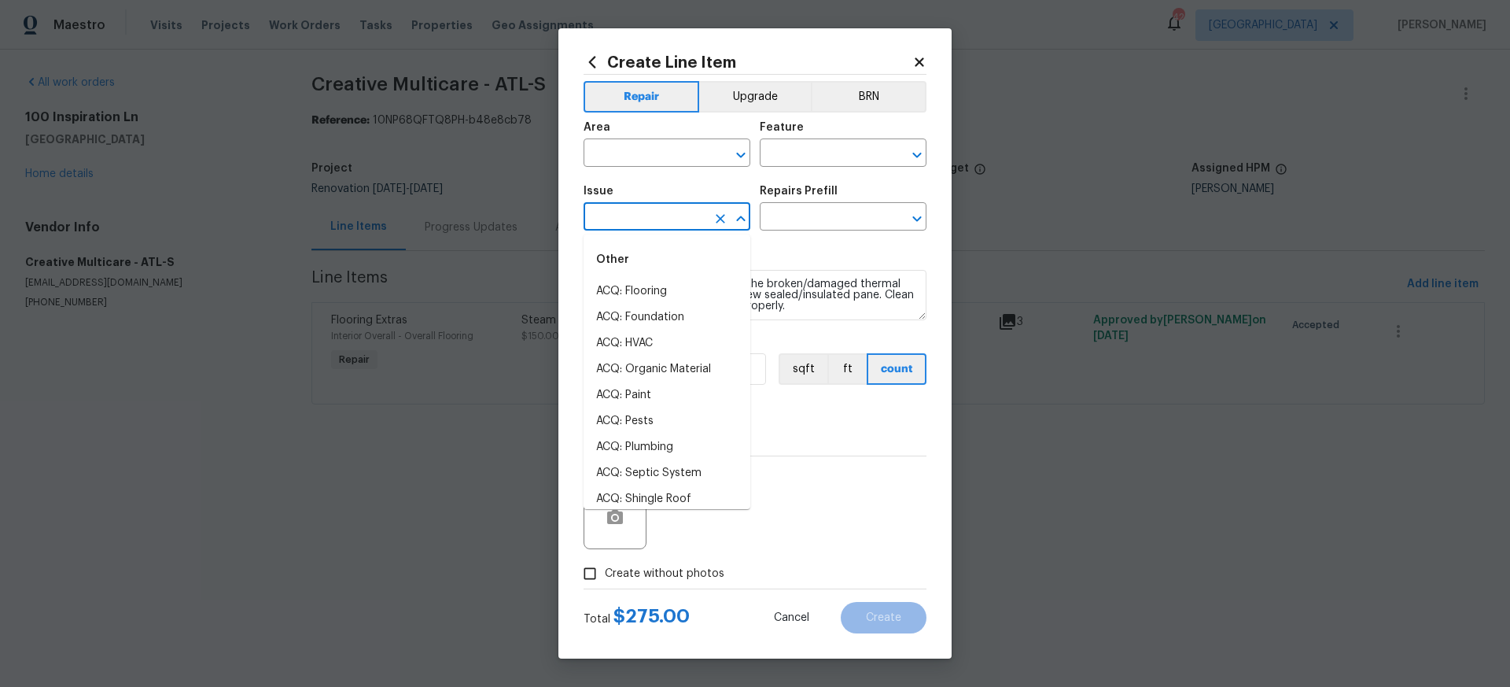
click at [680, 216] on input "text" at bounding box center [645, 218] width 123 height 24
type input "plu"
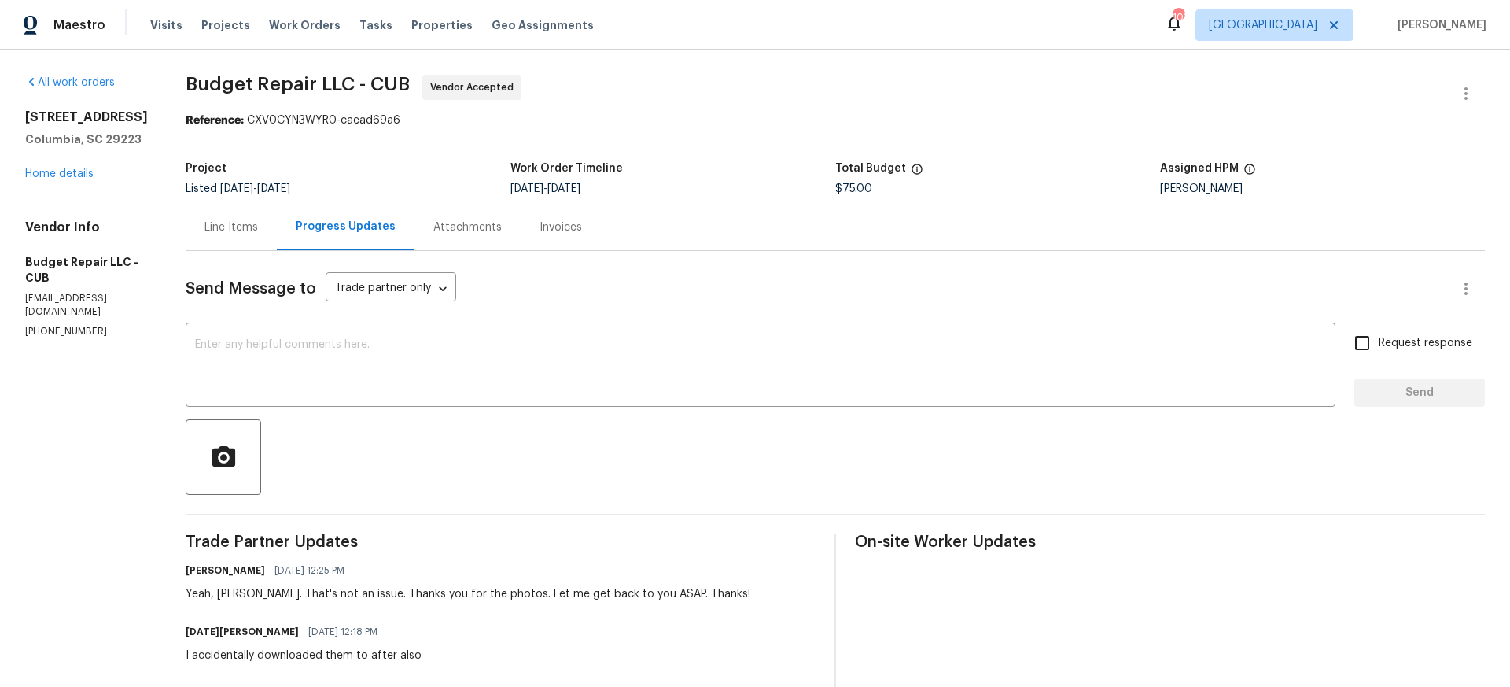
click at [223, 226] on div "Line Items" at bounding box center [231, 227] width 53 height 16
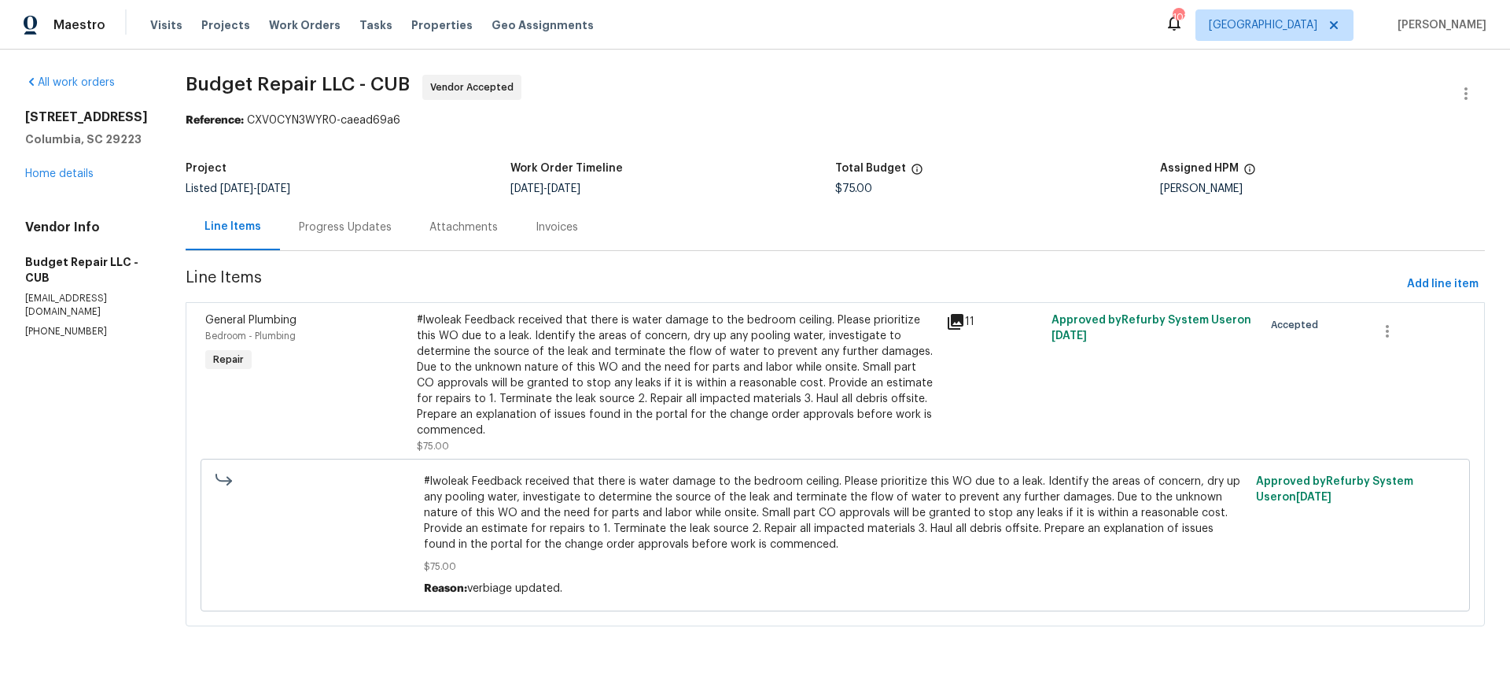
click at [603, 348] on div "#lwoleak Feedback received that there is water damage to the bedroom ceiling. P…" at bounding box center [677, 375] width 520 height 126
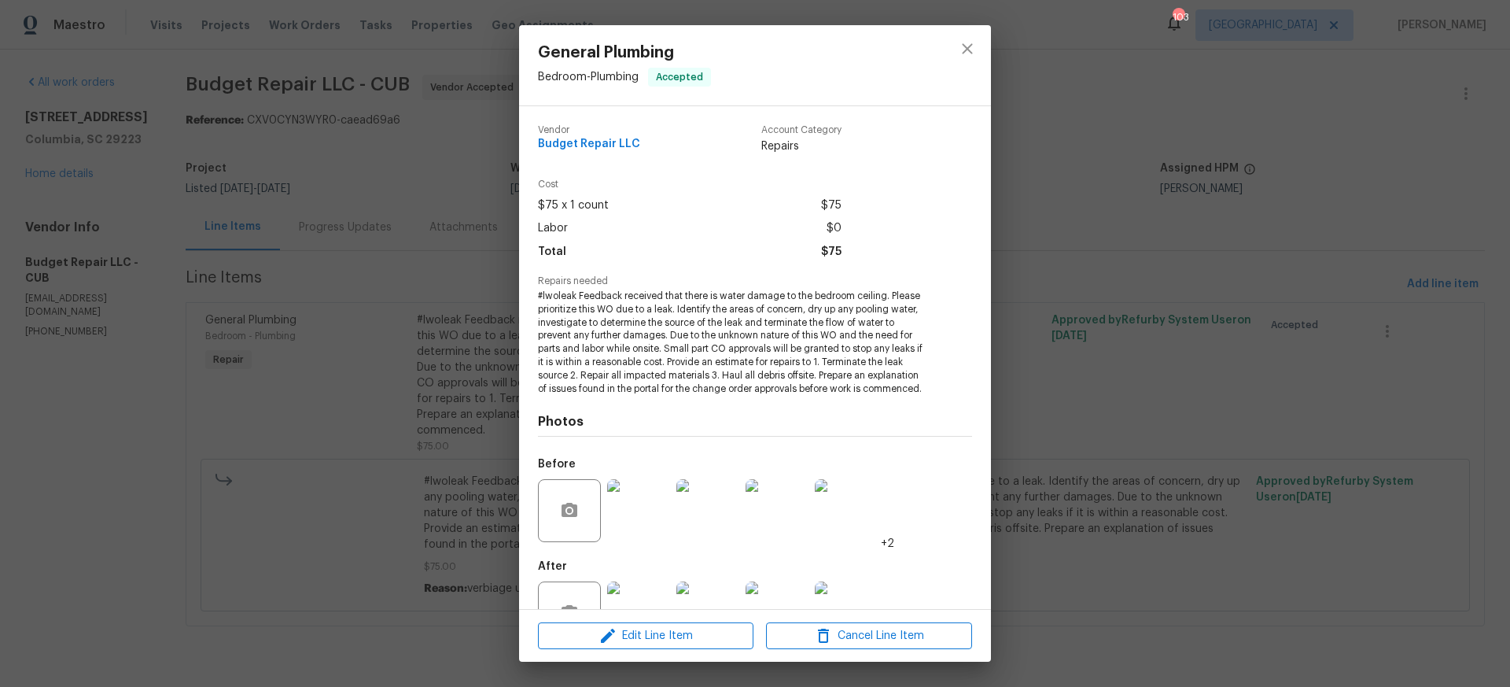
scroll to position [52, 0]
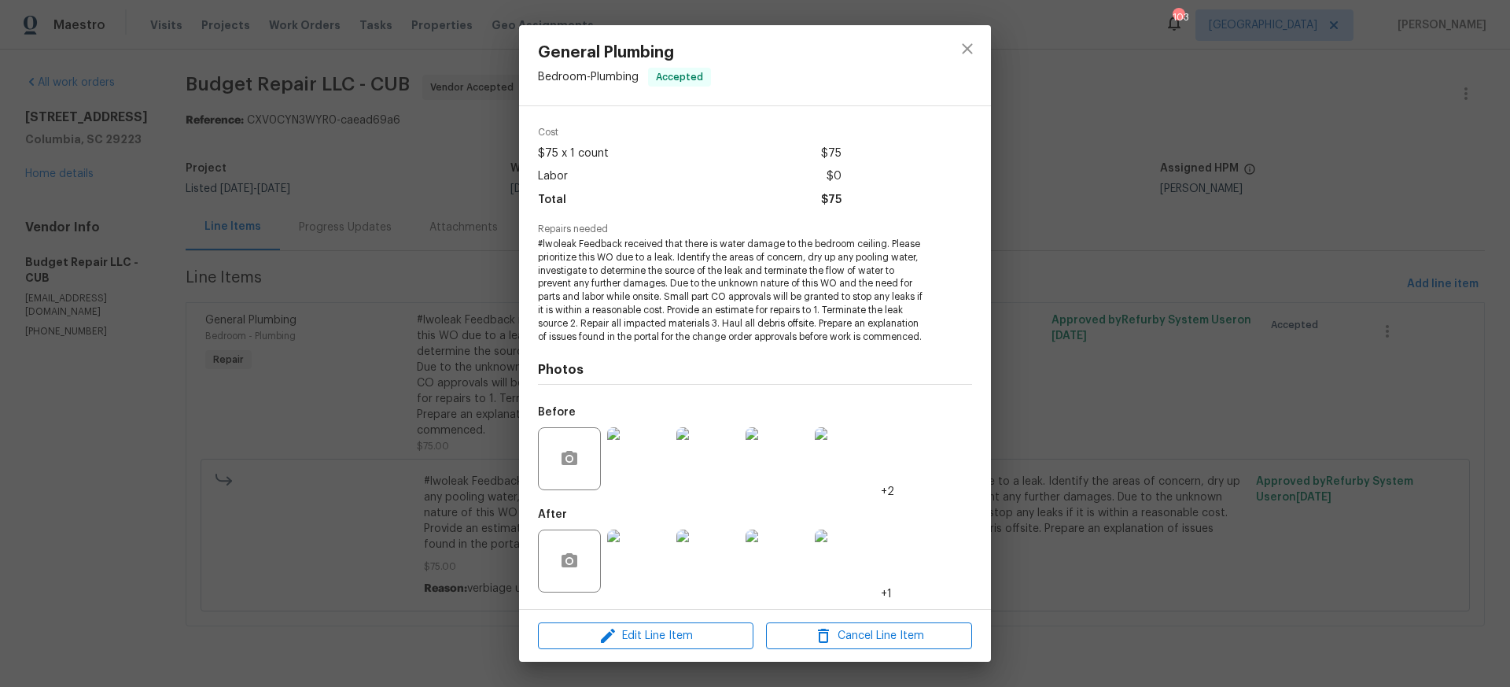
click at [647, 465] on img at bounding box center [638, 458] width 63 height 63
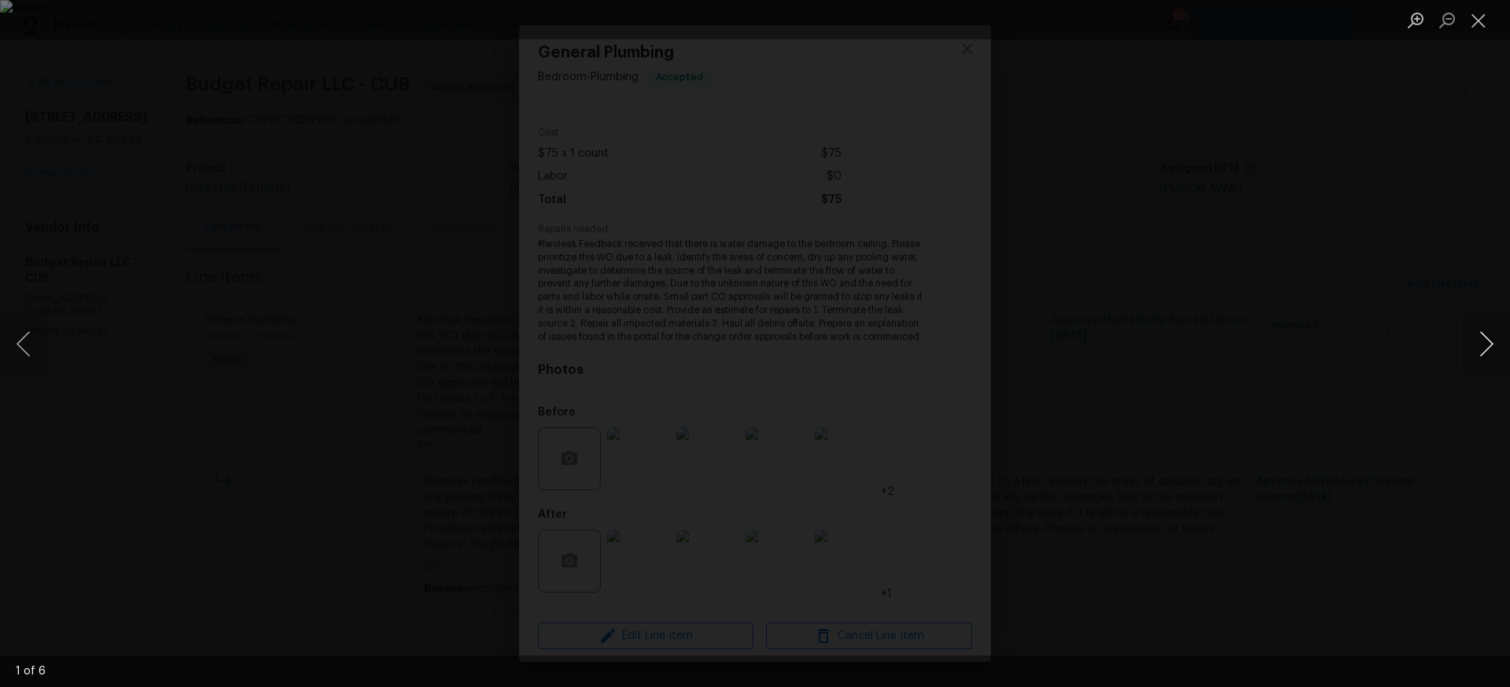
click at [1491, 345] on button "Next image" at bounding box center [1486, 343] width 47 height 63
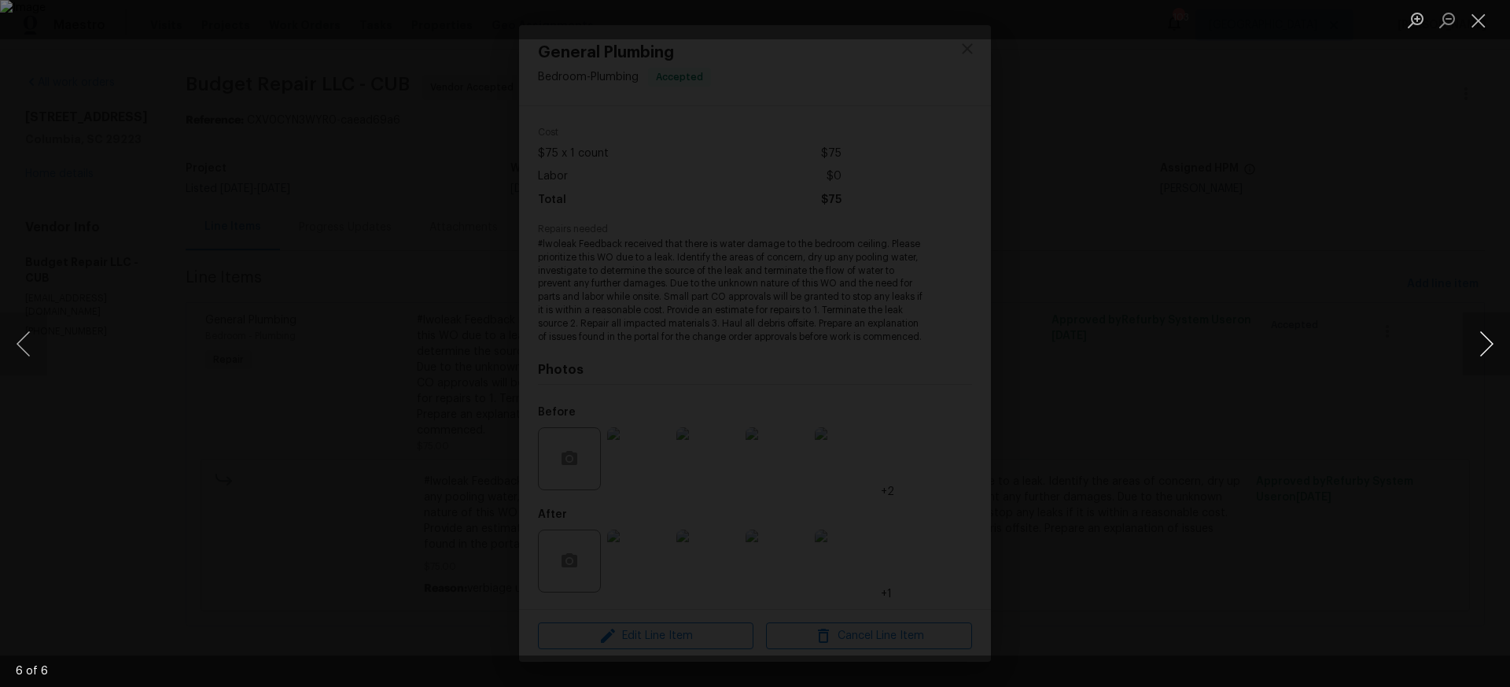
click at [1491, 345] on button "Next image" at bounding box center [1486, 343] width 47 height 63
click at [1475, 19] on button "Close lightbox" at bounding box center [1478, 20] width 31 height 28
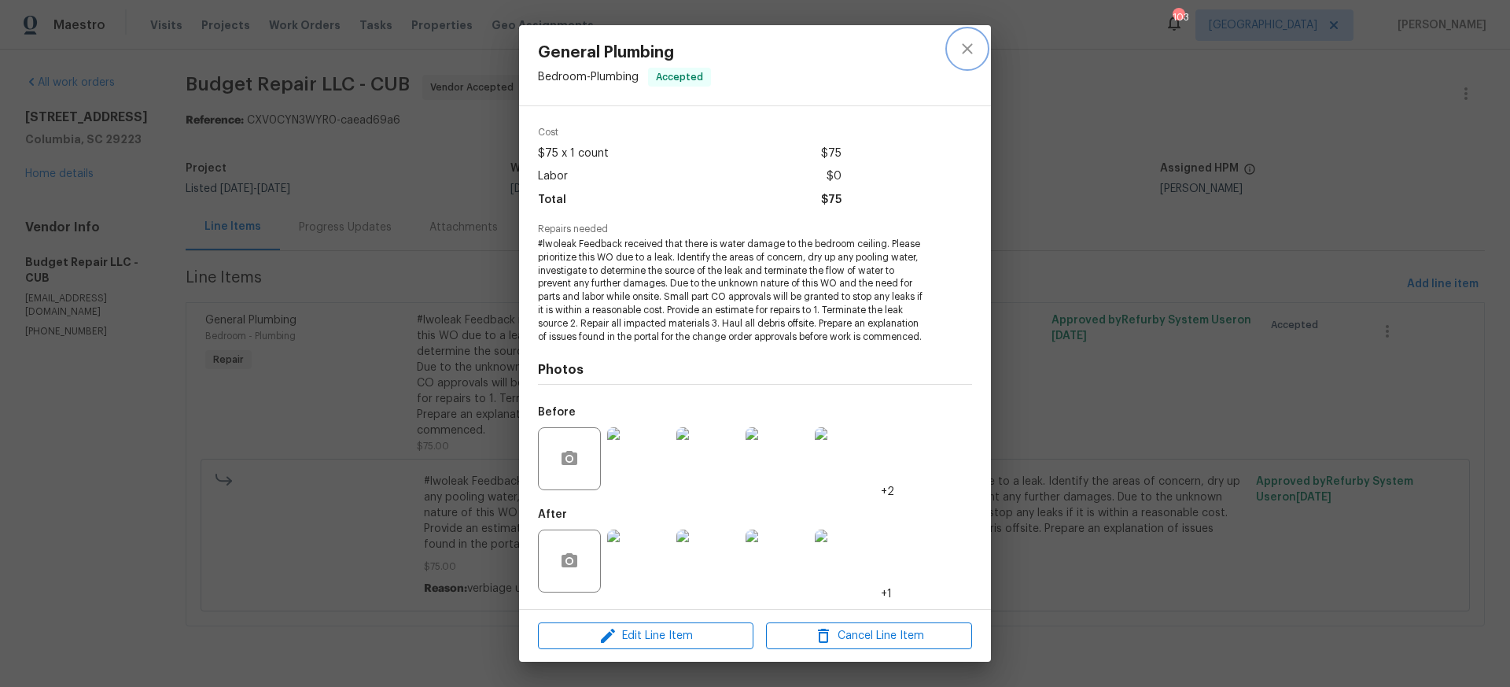
click at [964, 52] on icon "close" at bounding box center [967, 48] width 10 height 10
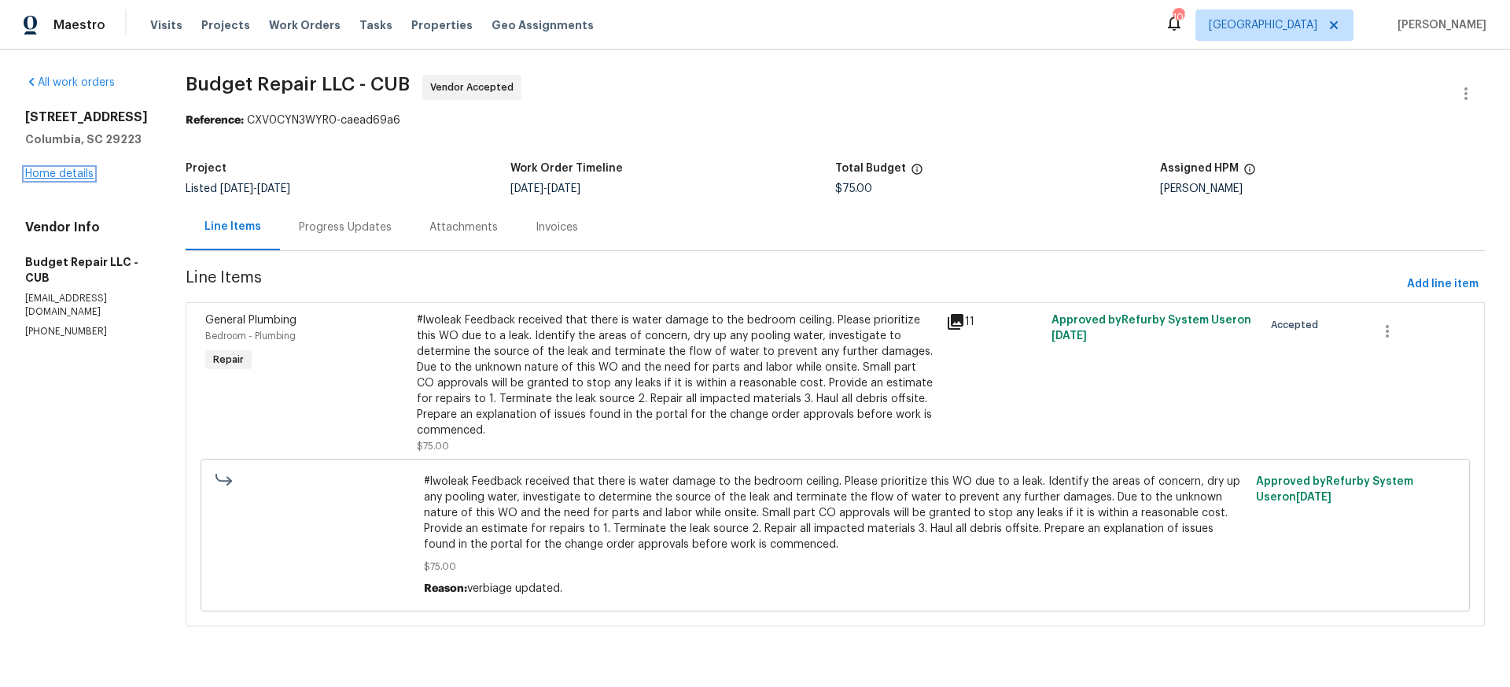
click at [80, 179] on link "Home details" at bounding box center [59, 173] width 68 height 11
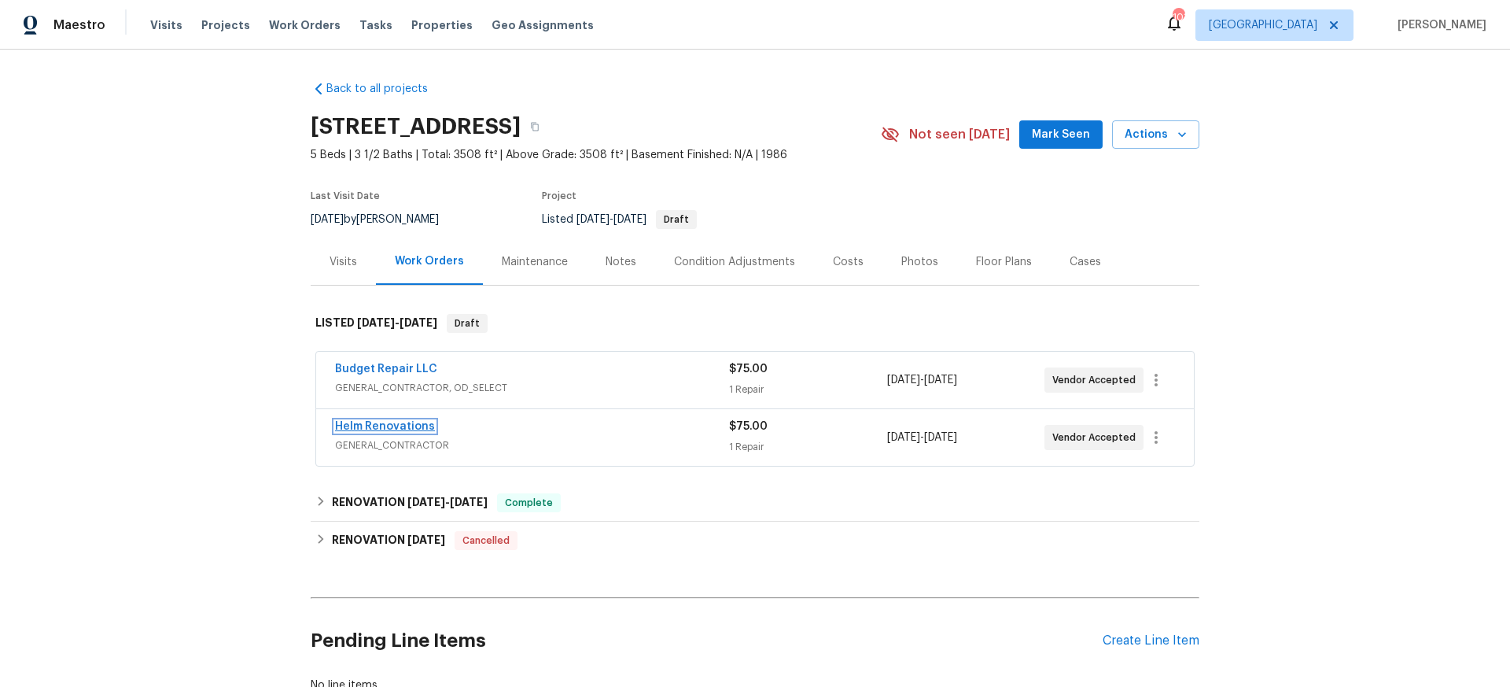
click at [410, 429] on link "Helm Renovations" at bounding box center [385, 426] width 100 height 11
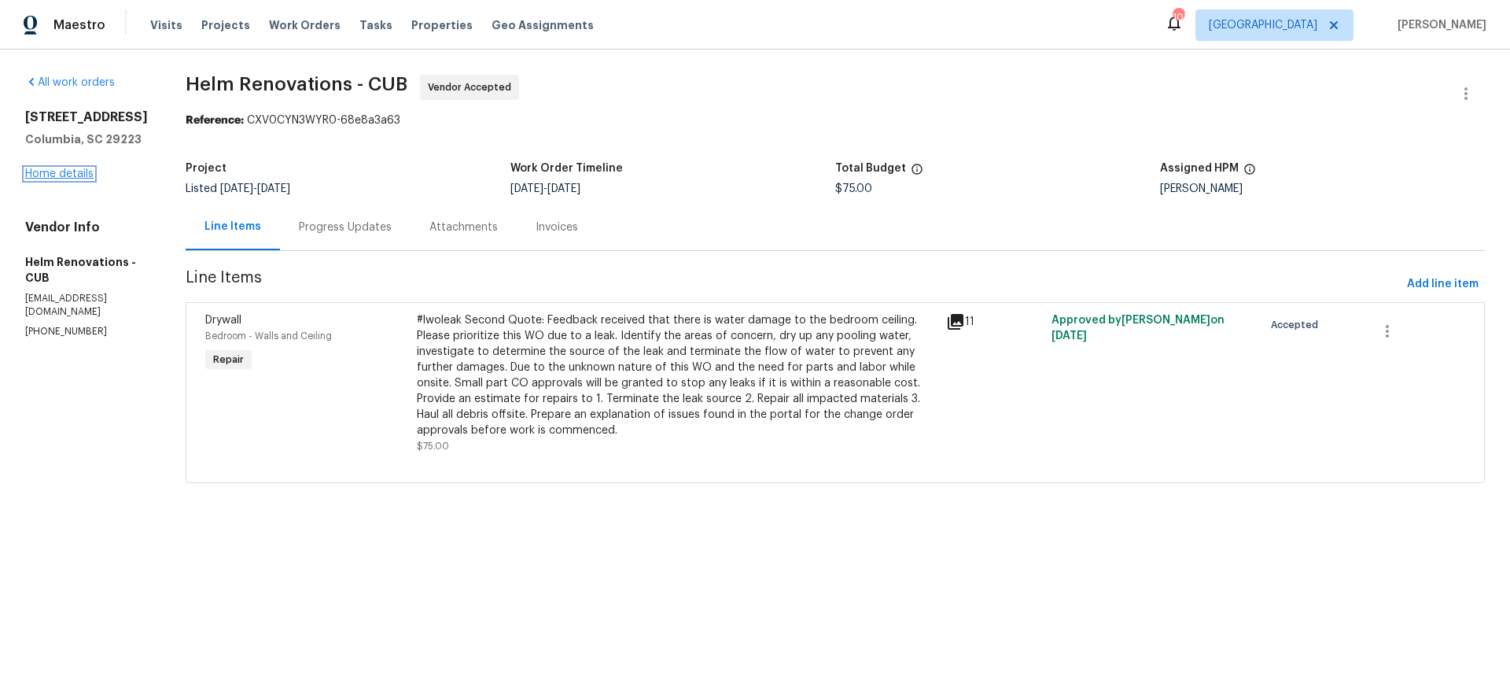
click at [65, 176] on link "Home details" at bounding box center [59, 173] width 68 height 11
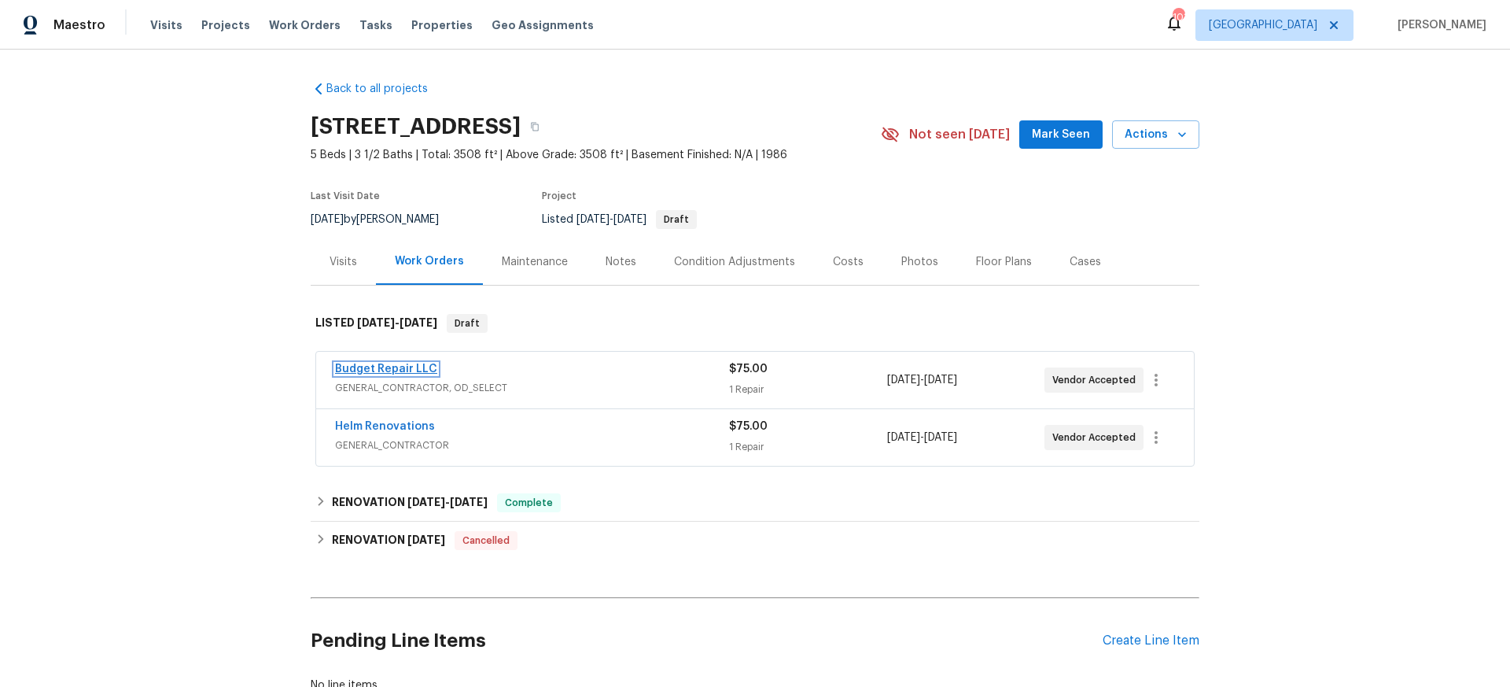
click at [388, 368] on link "Budget Repair LLC" at bounding box center [386, 368] width 102 height 11
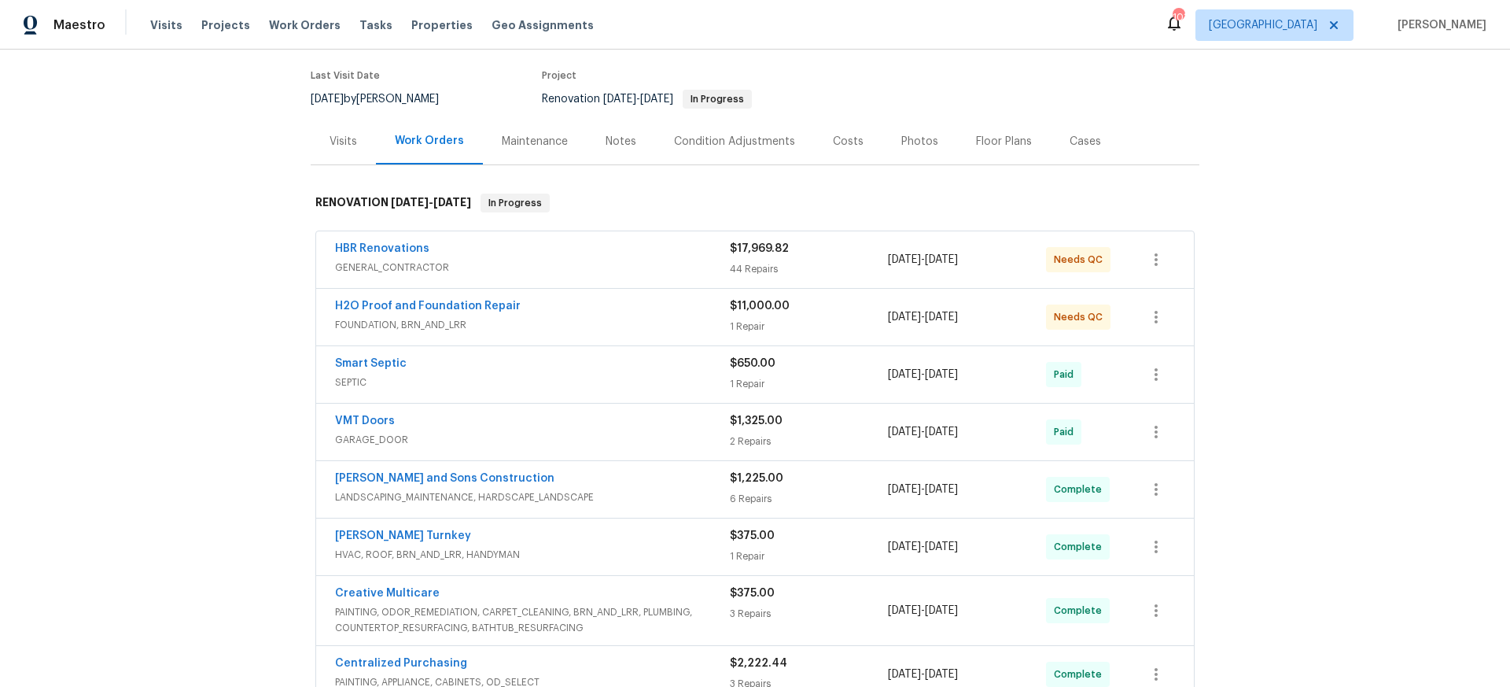
scroll to position [121, 0]
click at [402, 305] on link "H2O Proof and Foundation Repair" at bounding box center [428, 305] width 186 height 11
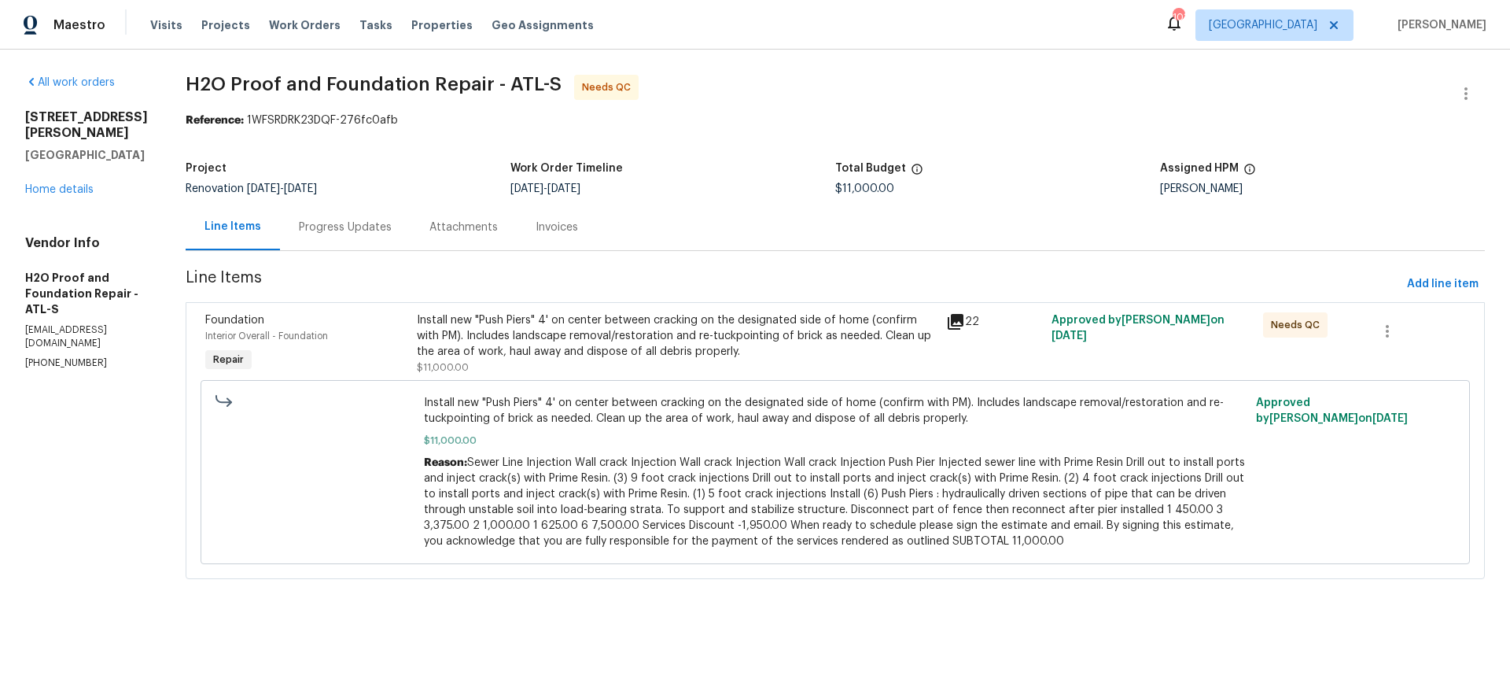
click at [474, 343] on div "Install new "Push Piers" 4' on center between cracking on the designated side o…" at bounding box center [677, 335] width 520 height 47
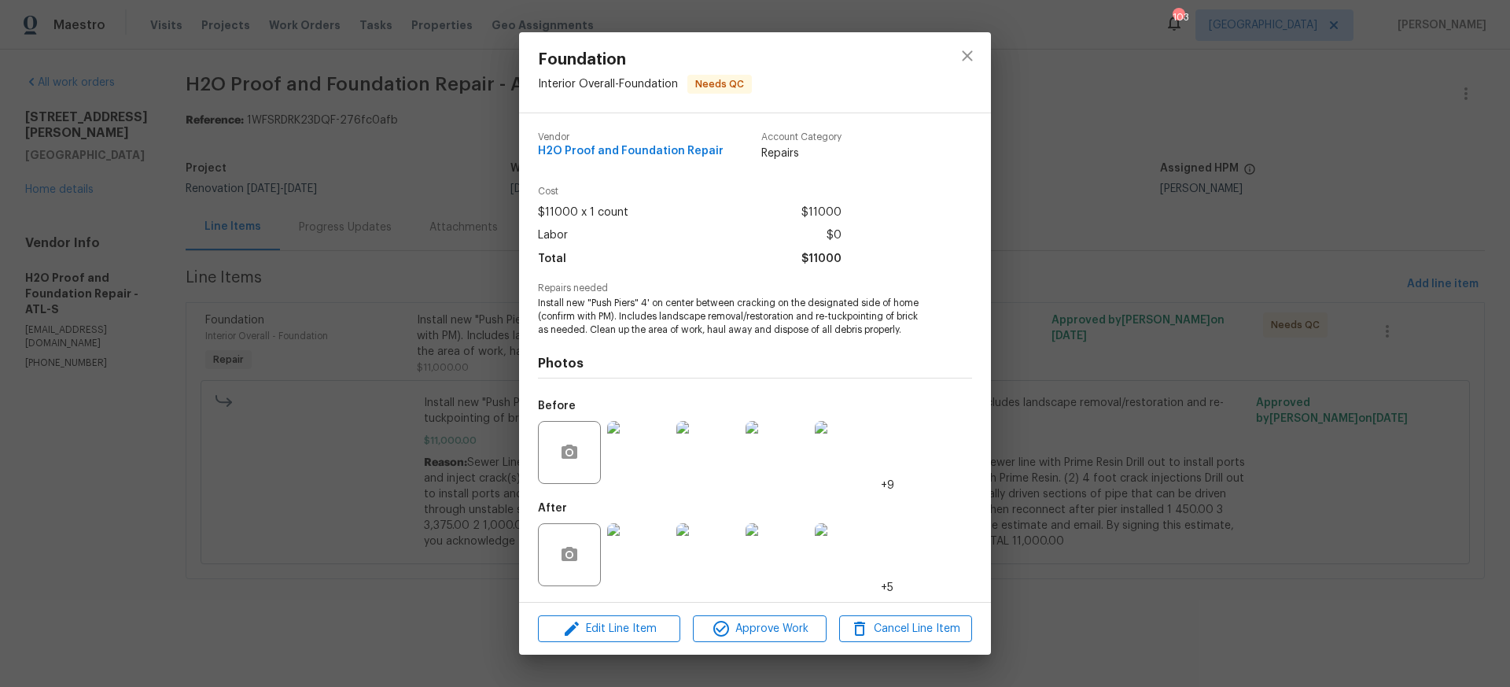
click at [653, 559] on img at bounding box center [638, 554] width 63 height 63
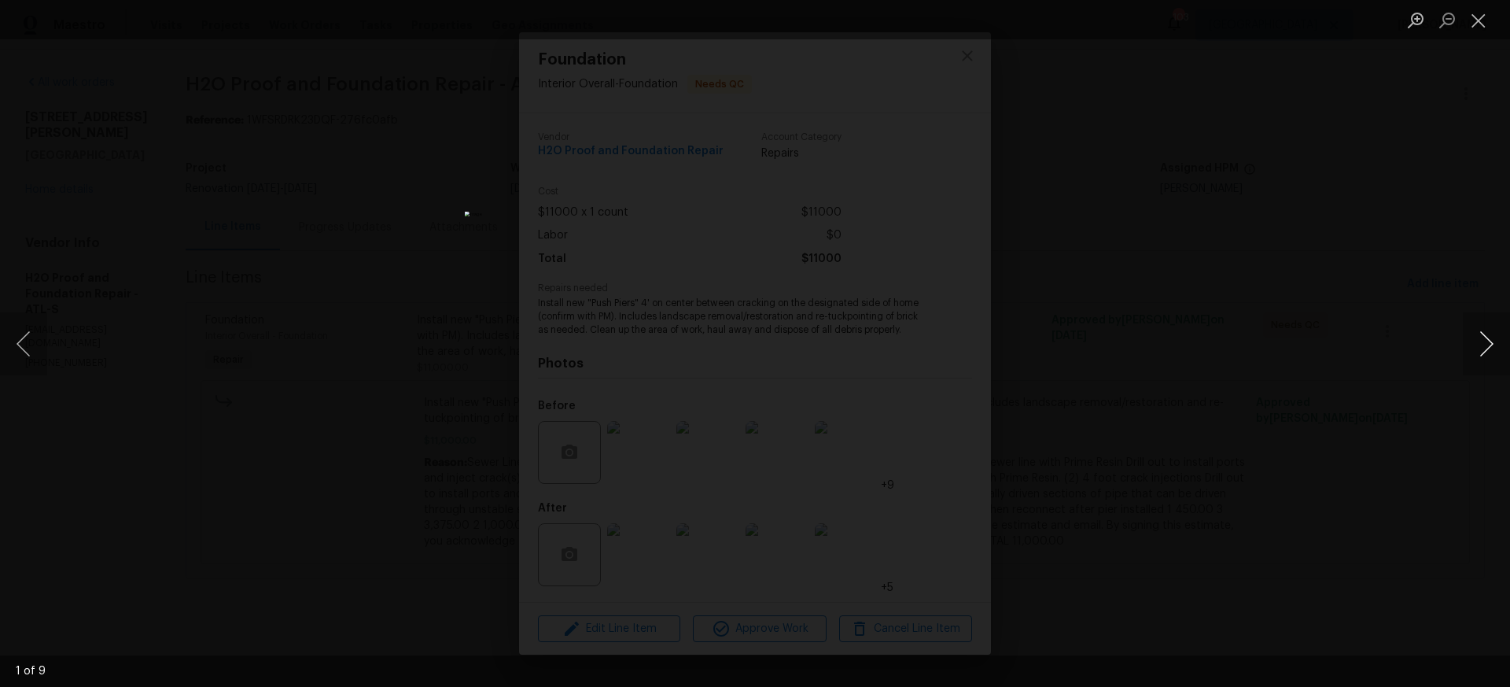
click at [1495, 344] on button "Next image" at bounding box center [1486, 343] width 47 height 63
click at [1492, 341] on button "Next image" at bounding box center [1486, 343] width 47 height 63
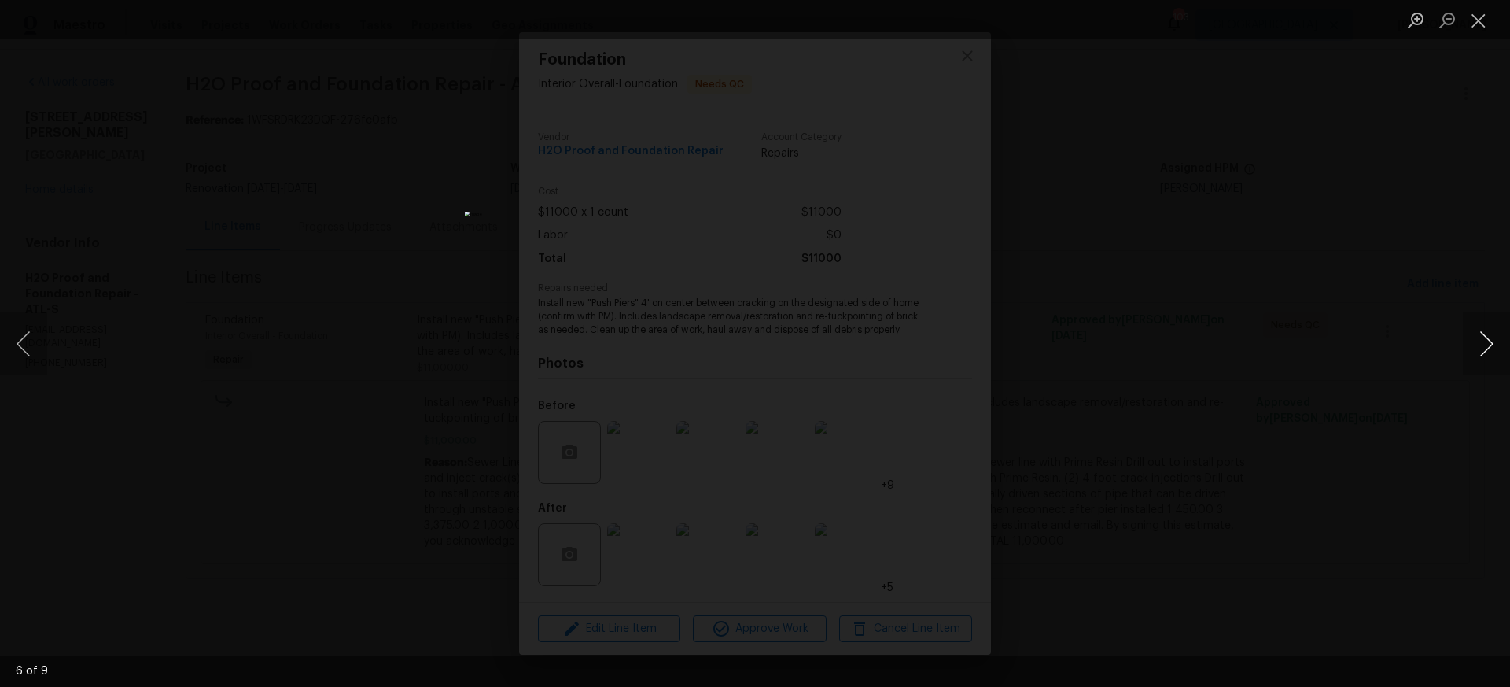
click at [1492, 341] on button "Next image" at bounding box center [1486, 343] width 47 height 63
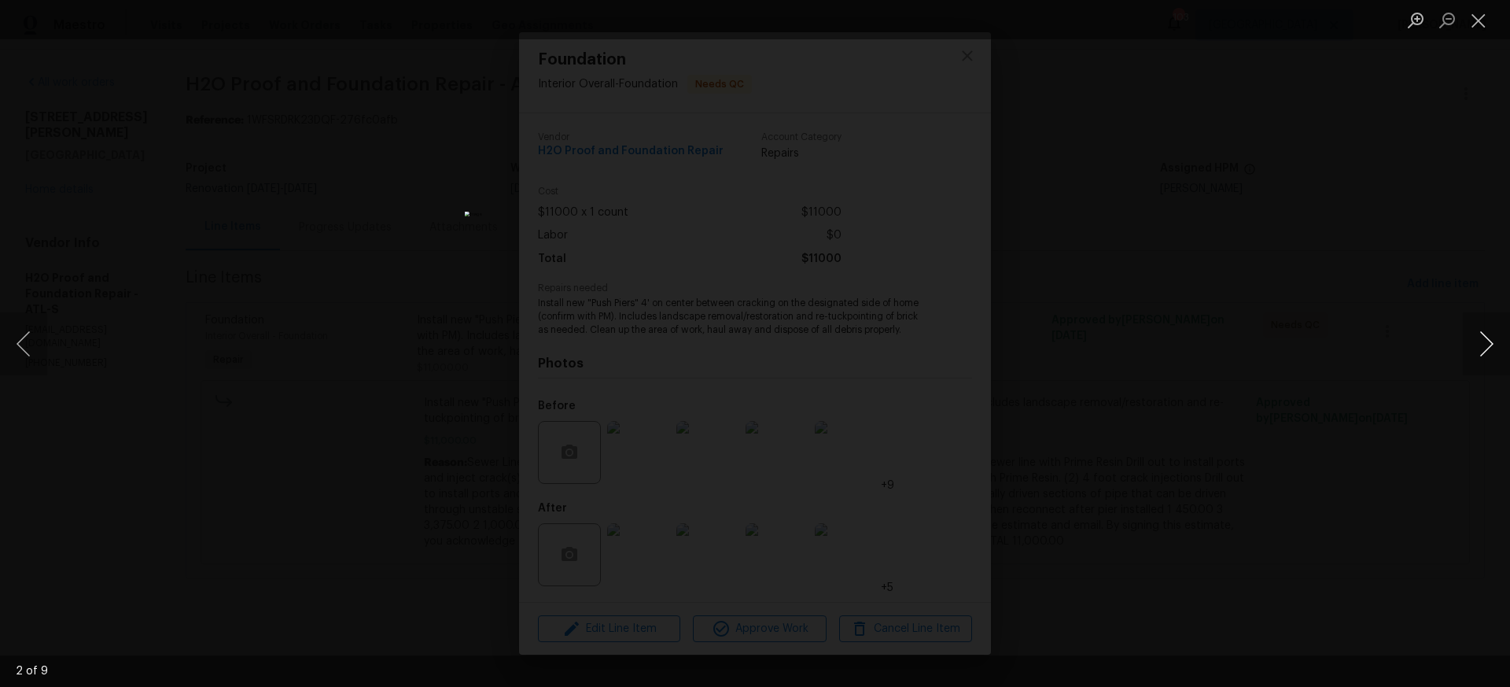
click at [1492, 341] on button "Next image" at bounding box center [1486, 343] width 47 height 63
click at [1478, 24] on button "Close lightbox" at bounding box center [1478, 20] width 31 height 28
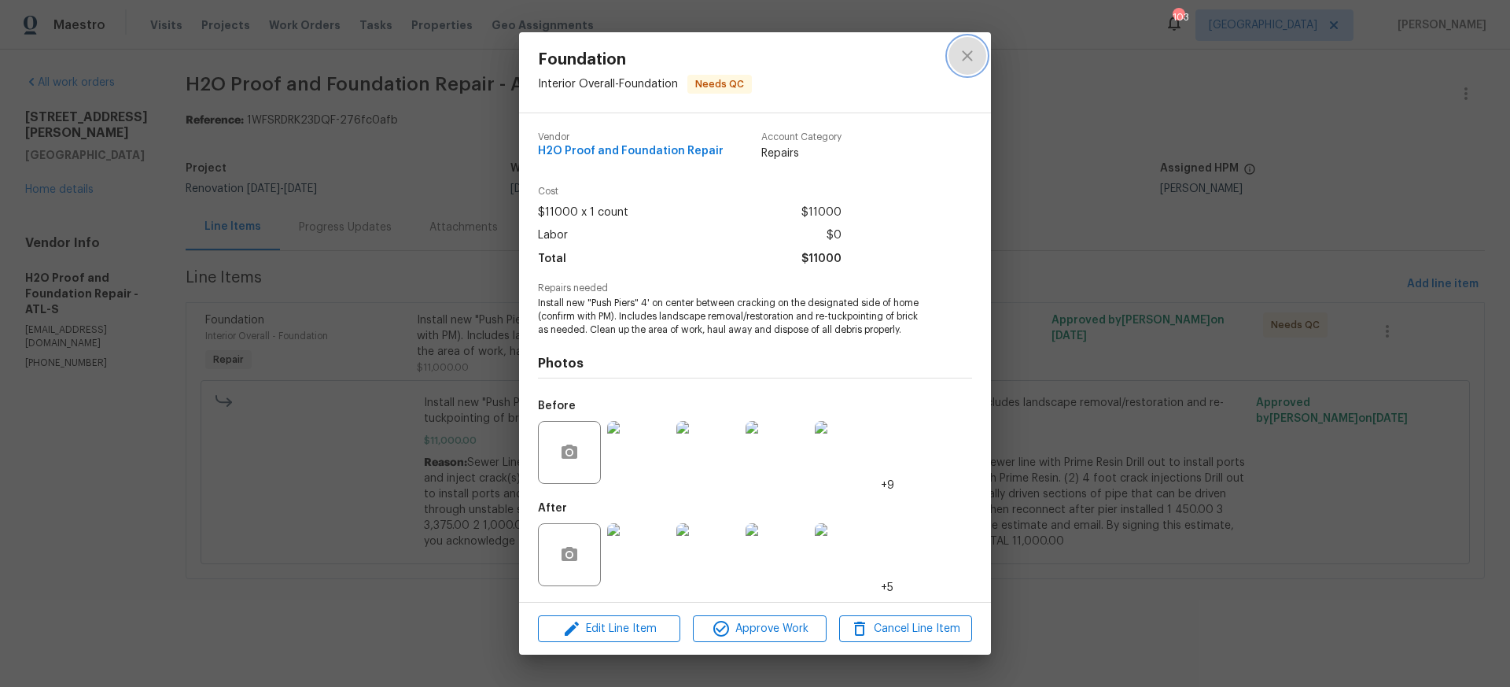
click at [968, 53] on icon "close" at bounding box center [967, 55] width 10 height 10
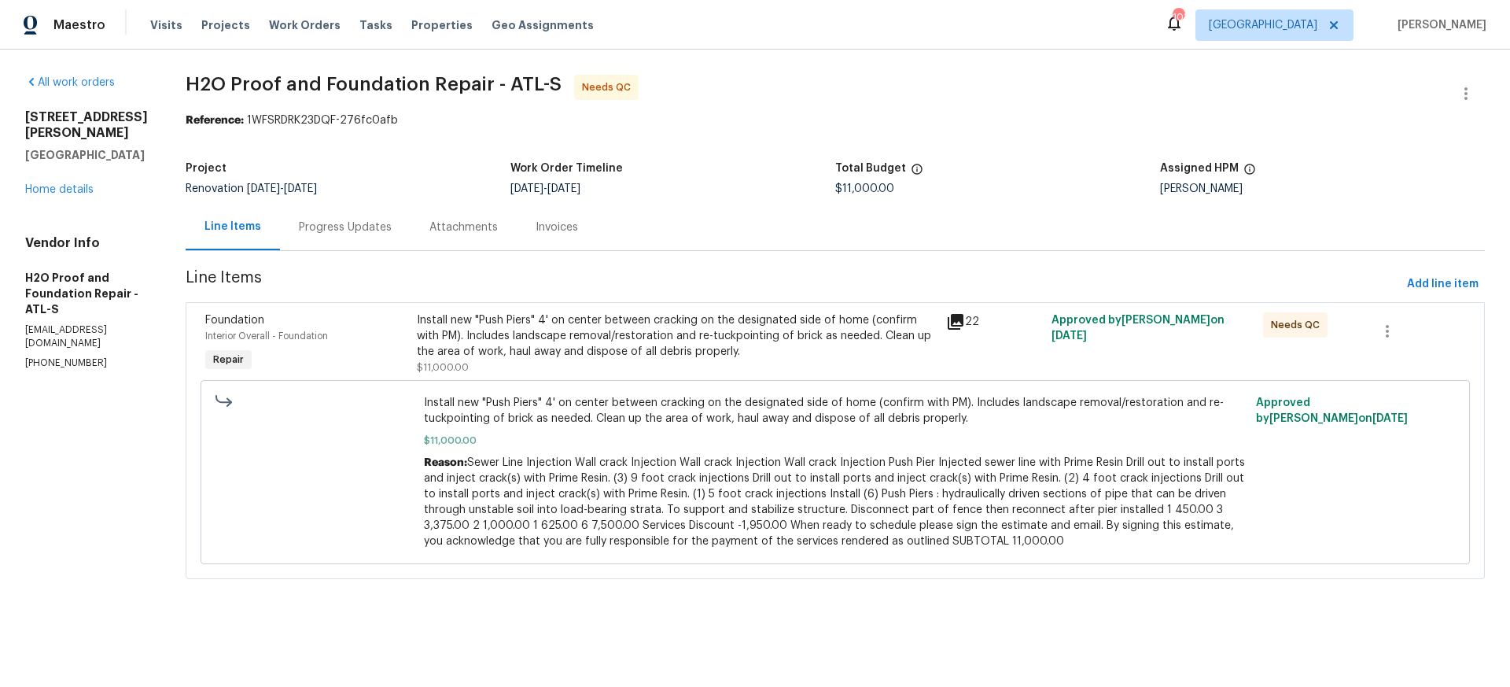
click at [41, 197] on div "[STREET_ADDRESS][PERSON_NAME][PERSON_NAME] Home details" at bounding box center [86, 153] width 123 height 88
click at [45, 195] on link "Home details" at bounding box center [59, 189] width 68 height 11
